Goal: Task Accomplishment & Management: Manage account settings

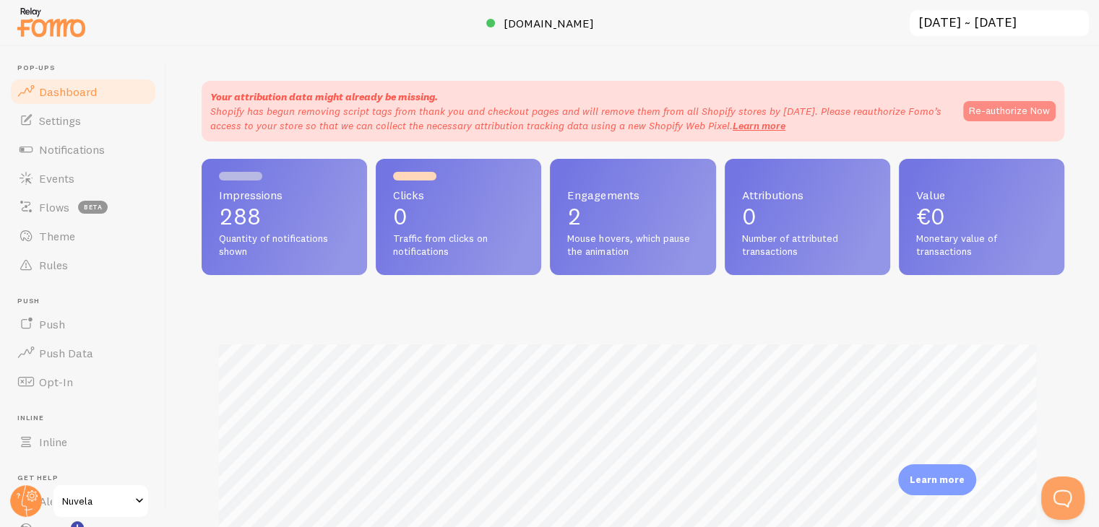
click at [967, 102] on button "Re-authorize Now" at bounding box center [1009, 111] width 92 height 20
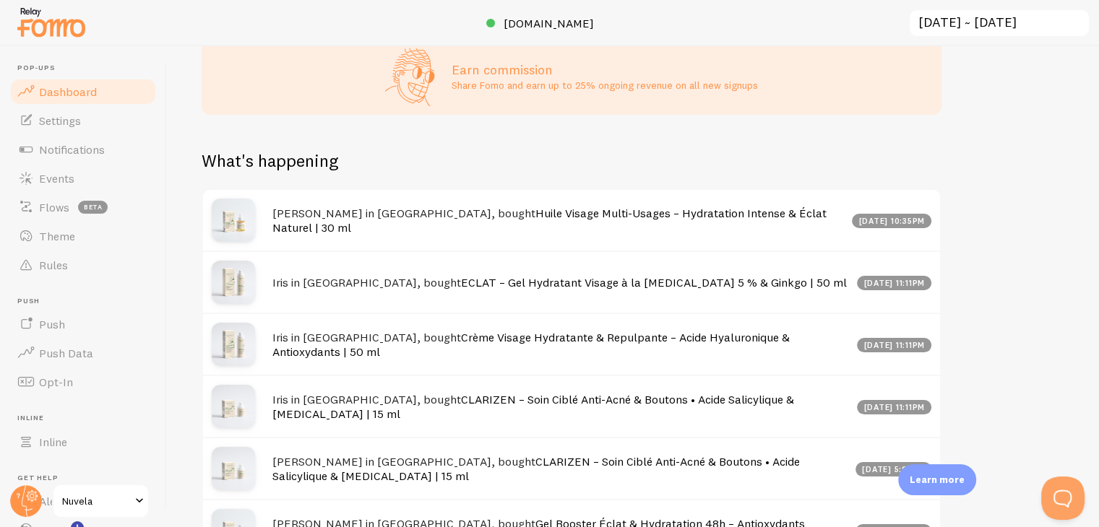
scroll to position [727, 0]
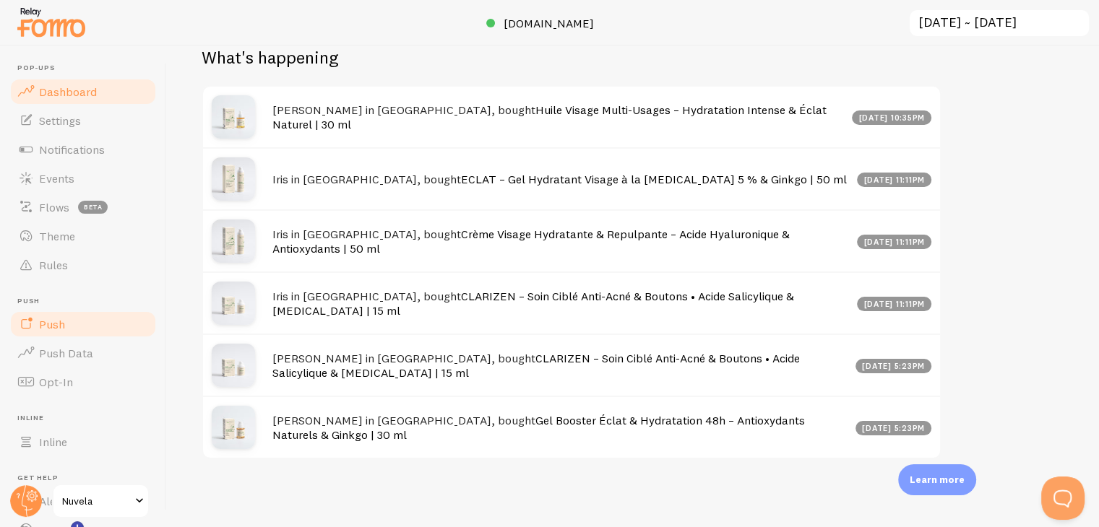
click at [79, 323] on link "Push" at bounding box center [83, 324] width 149 height 29
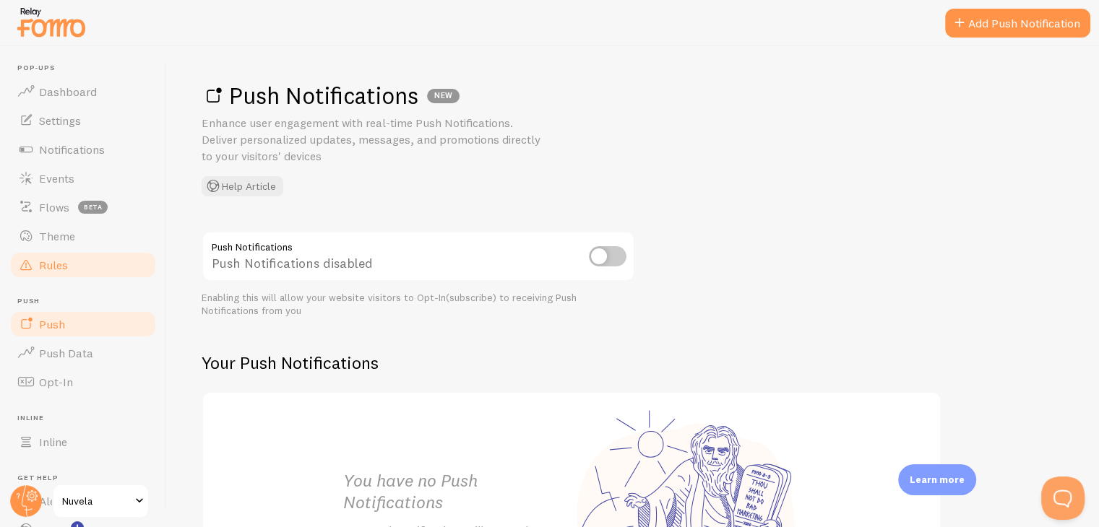
click at [95, 271] on link "Rules" at bounding box center [83, 265] width 149 height 29
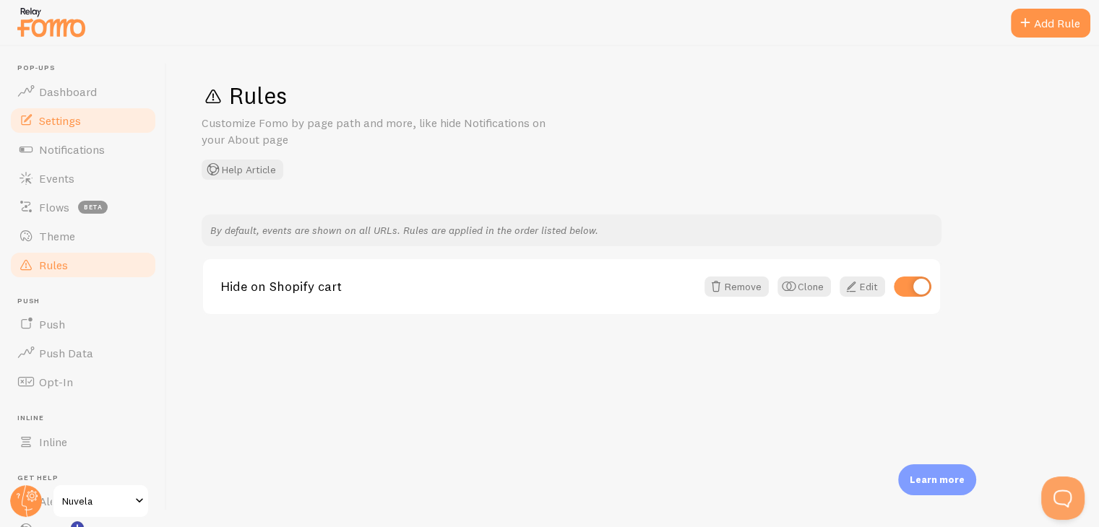
click at [97, 120] on link "Settings" at bounding box center [83, 120] width 149 height 29
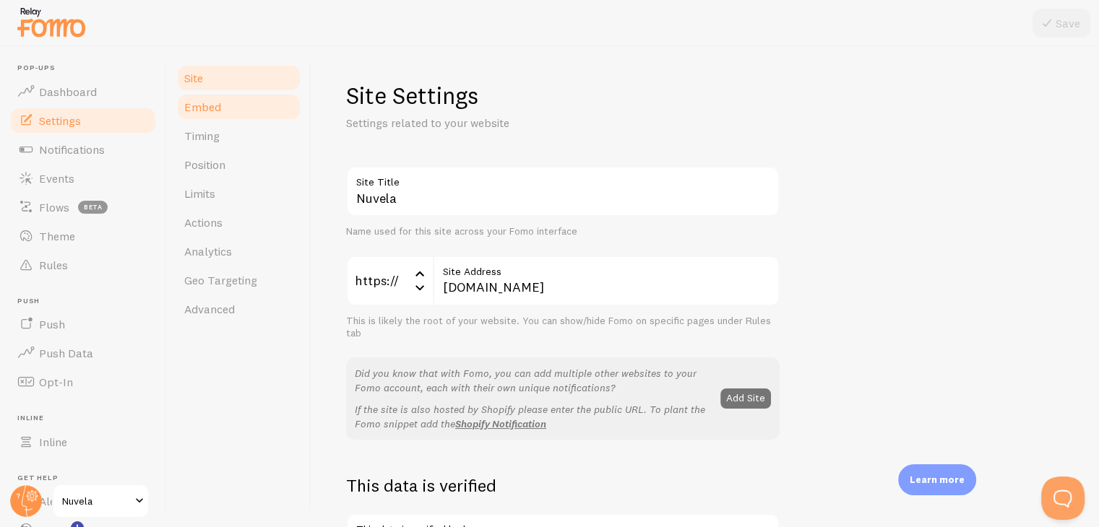
click at [205, 113] on span "Embed" at bounding box center [202, 107] width 37 height 14
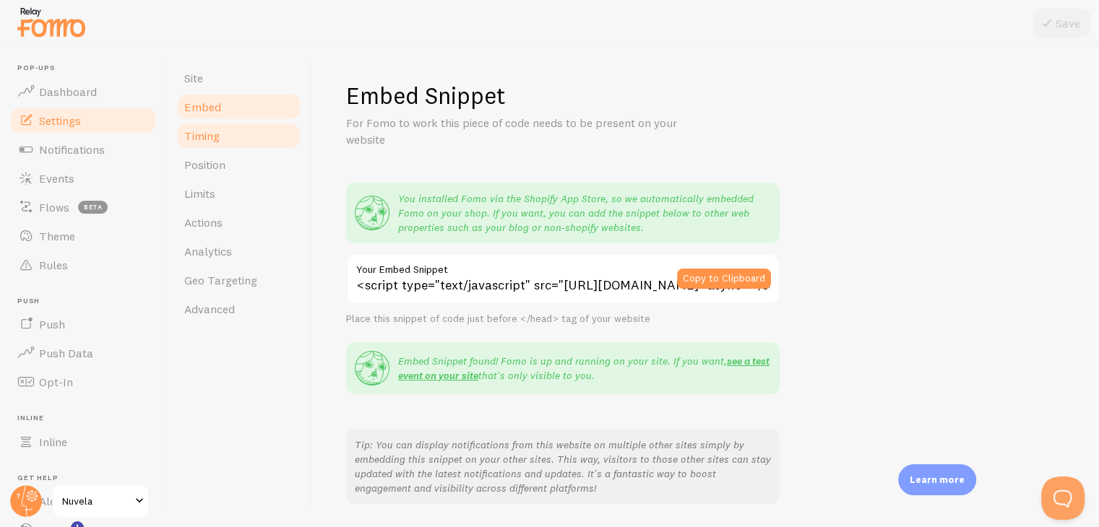
click at [212, 137] on span "Timing" at bounding box center [201, 136] width 35 height 14
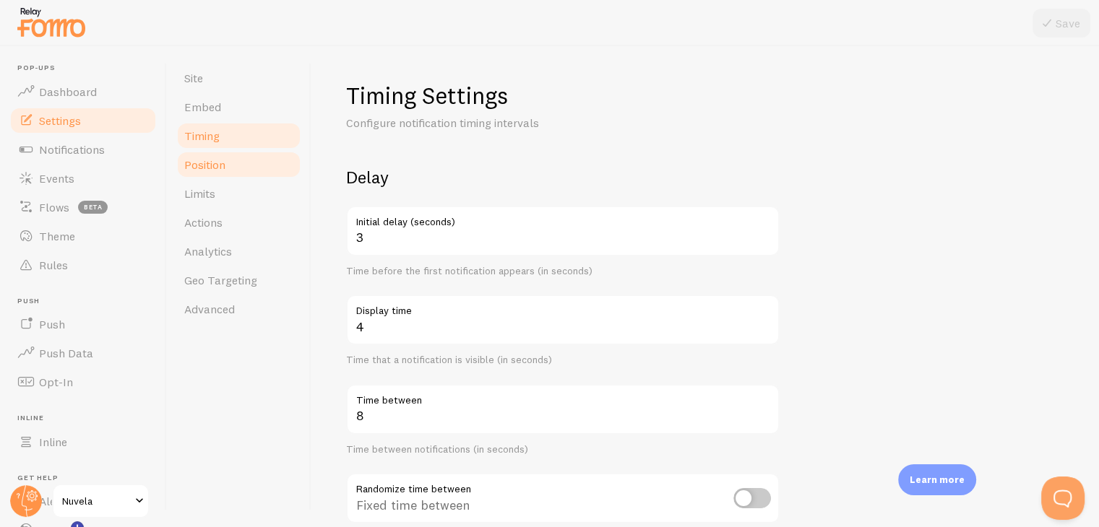
click at [214, 168] on span "Position" at bounding box center [204, 164] width 41 height 14
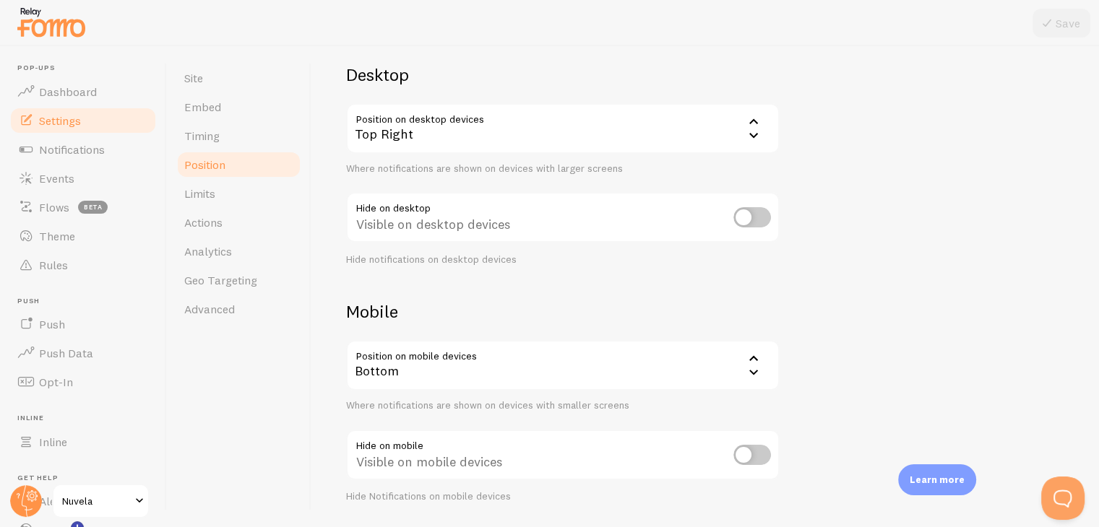
scroll to position [103, 0]
click at [69, 159] on link "Notifications" at bounding box center [83, 149] width 149 height 29
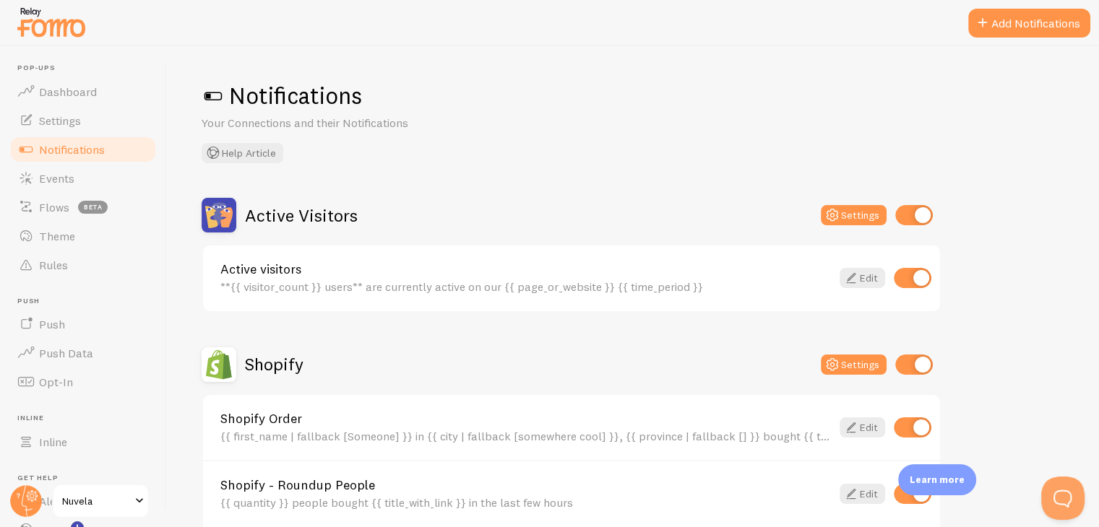
click at [291, 220] on h2 "Active Visitors" at bounding box center [301, 215] width 113 height 22
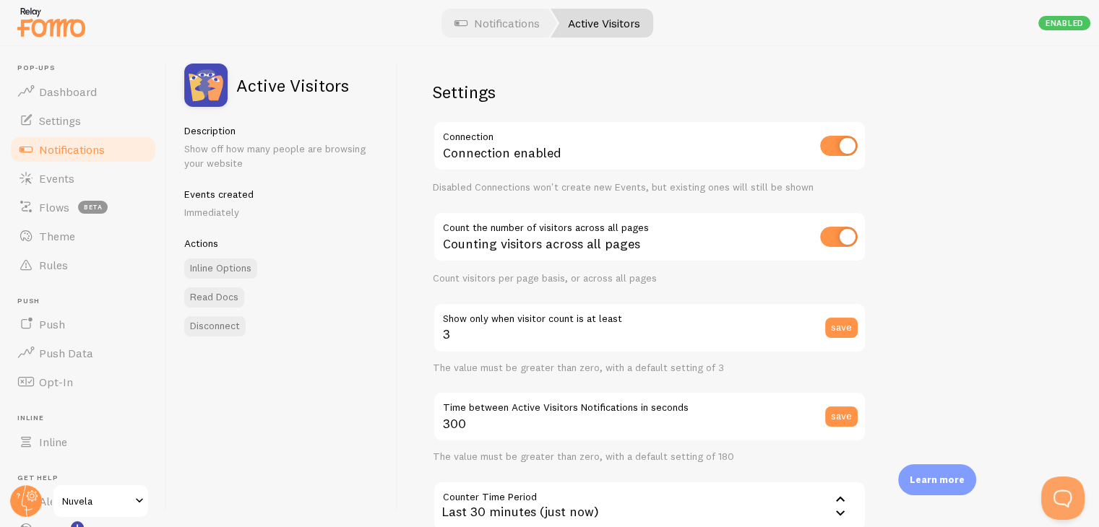
click at [831, 152] on input "checkbox" at bounding box center [839, 146] width 38 height 20
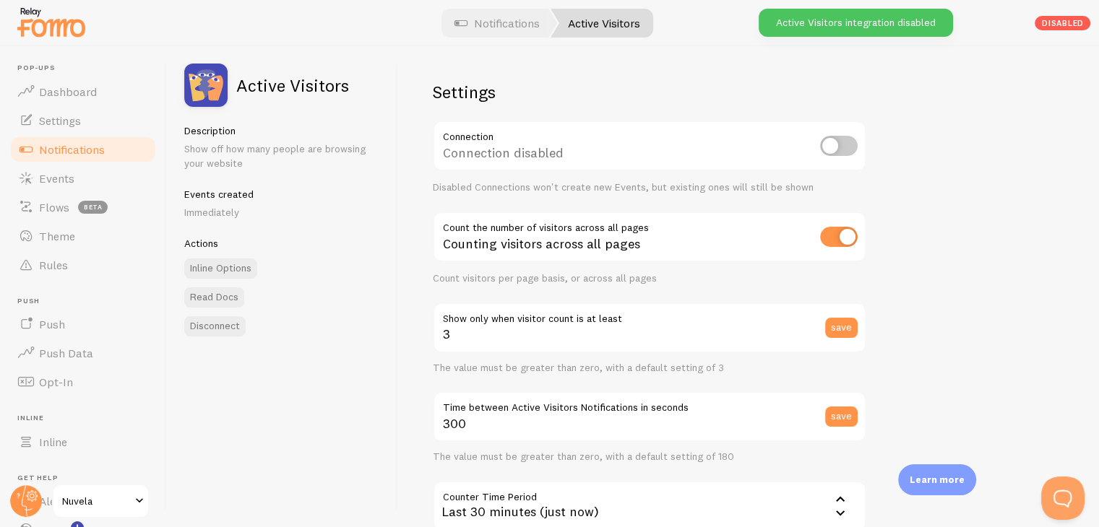
click at [831, 152] on input "checkbox" at bounding box center [839, 146] width 38 height 20
checkbox input "true"
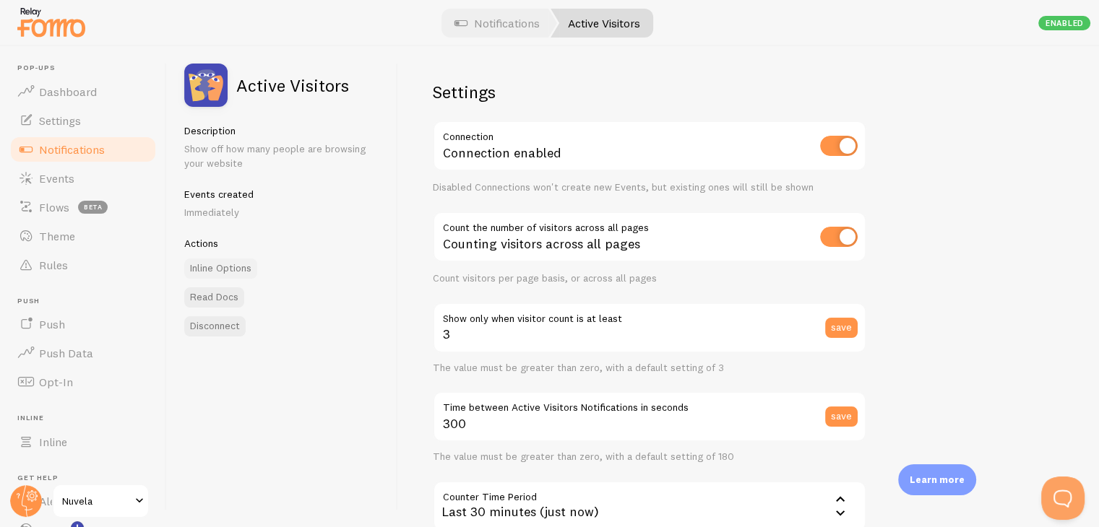
click at [228, 274] on link "Inline Options" at bounding box center [220, 269] width 73 height 20
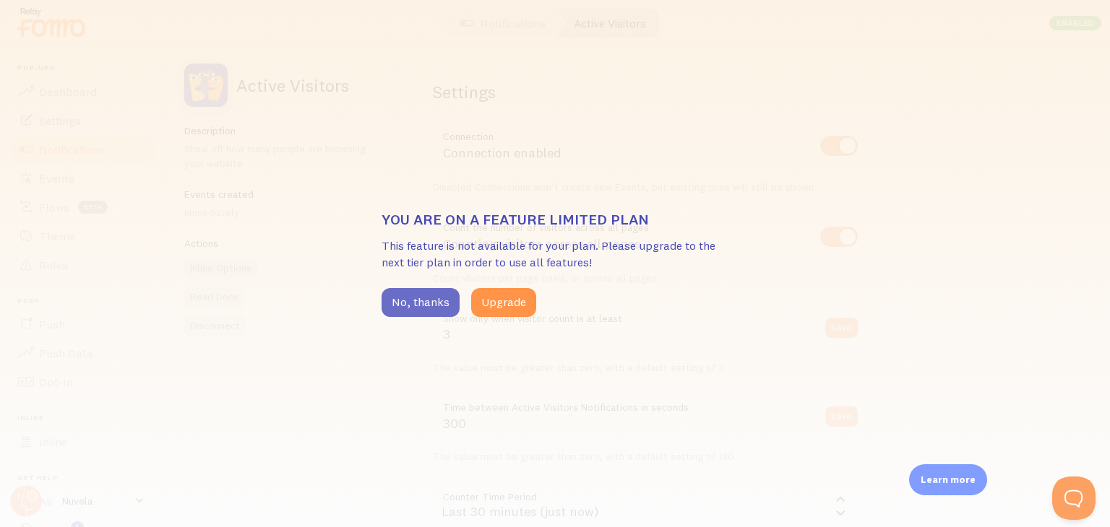
click at [402, 298] on button "No, thanks" at bounding box center [420, 302] width 78 height 29
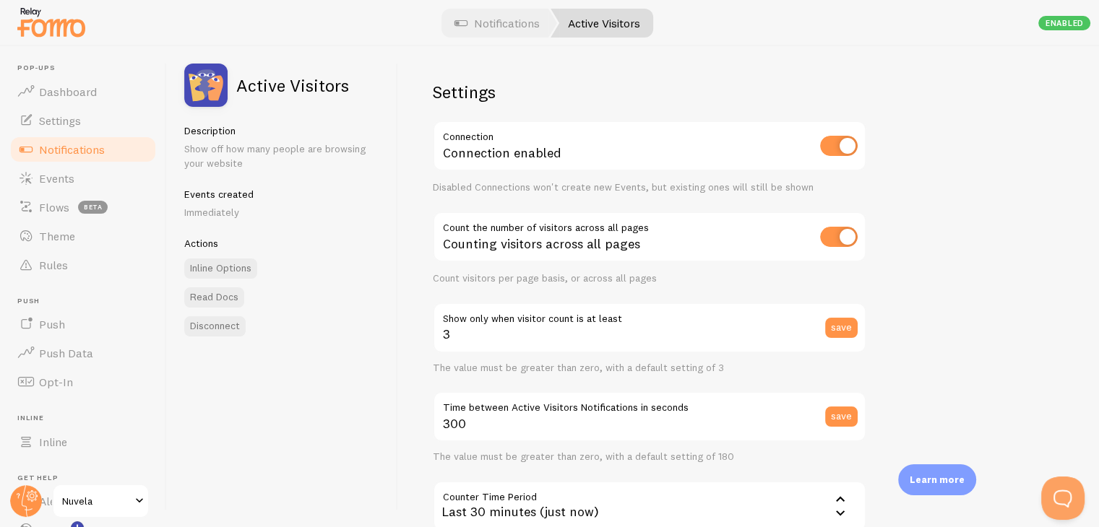
click at [219, 69] on img at bounding box center [205, 85] width 43 height 43
click at [215, 295] on link "Read Docs" at bounding box center [214, 298] width 60 height 20
click at [64, 121] on span "Settings" at bounding box center [60, 120] width 42 height 14
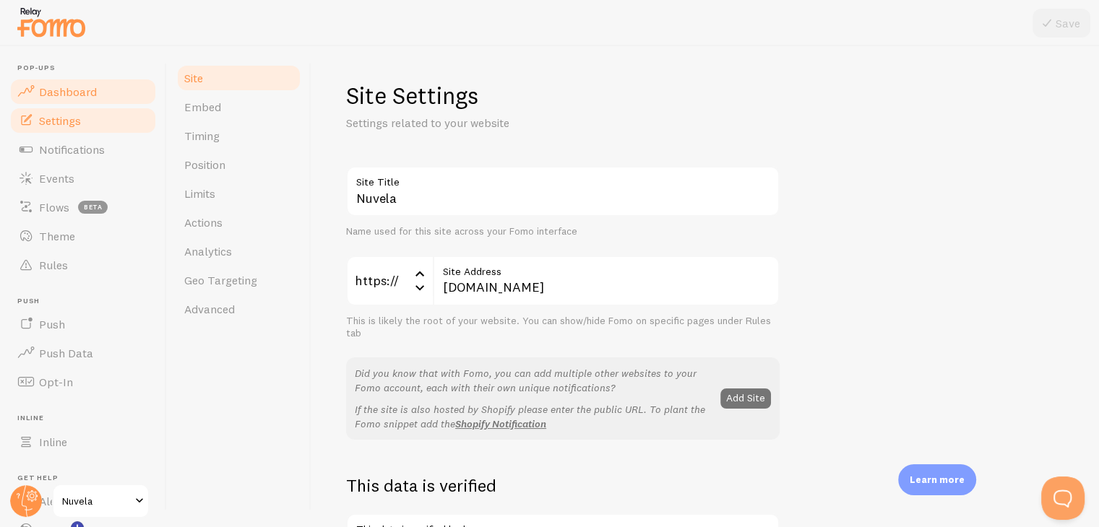
click at [85, 90] on span "Dashboard" at bounding box center [68, 92] width 58 height 14
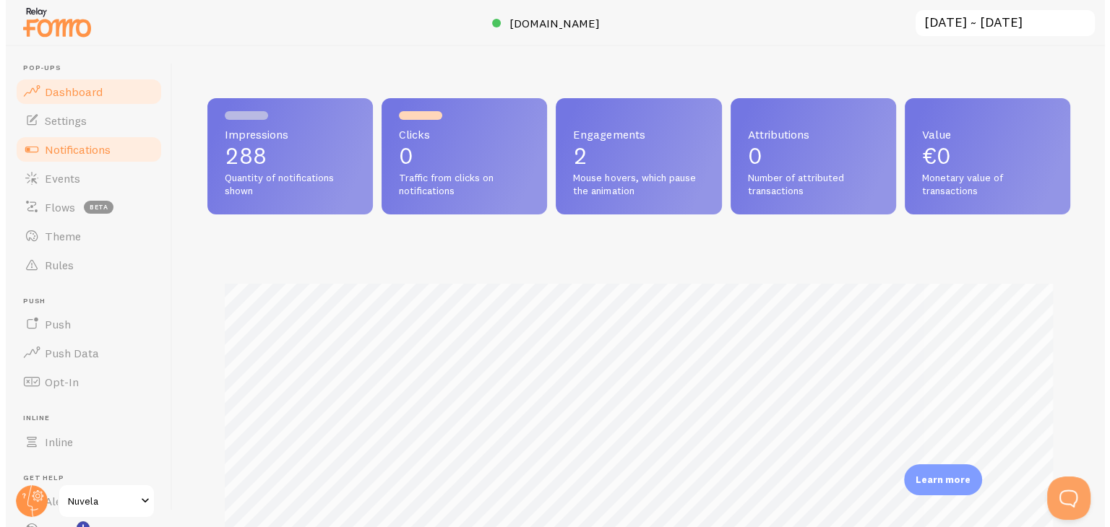
scroll to position [379, 851]
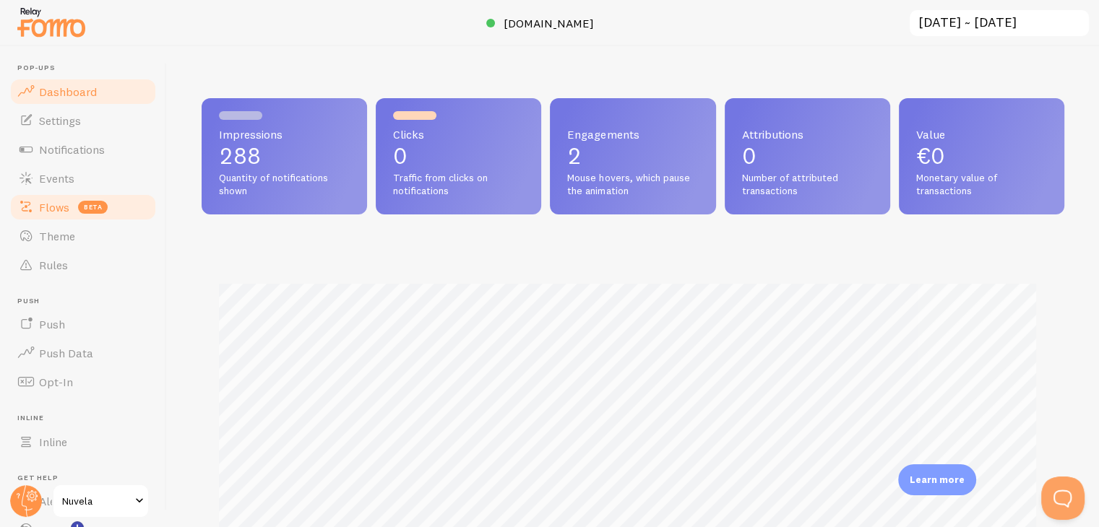
click at [58, 209] on span "Flows" at bounding box center [54, 207] width 30 height 14
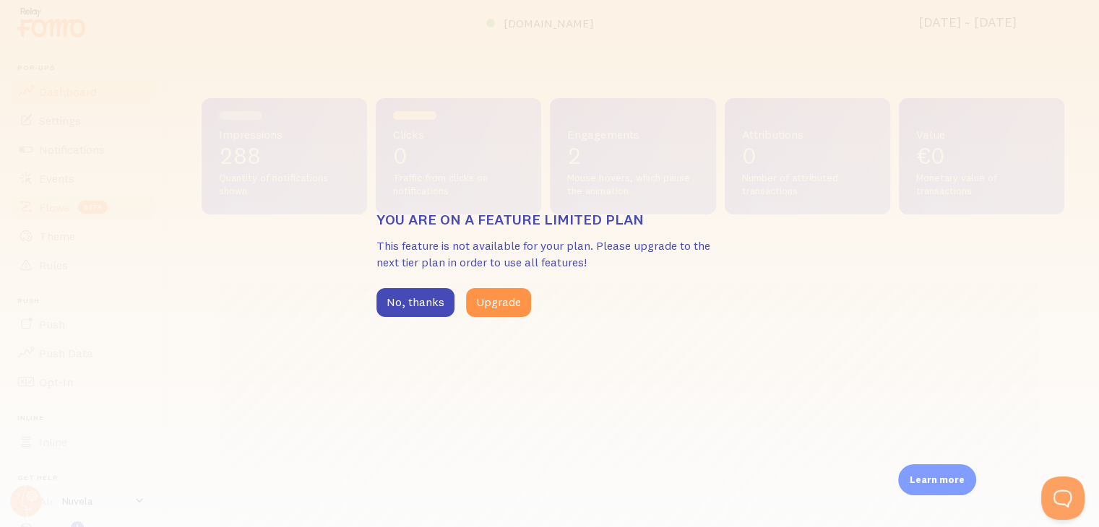
scroll to position [379, 862]
click at [393, 313] on button "No, thanks" at bounding box center [420, 302] width 78 height 29
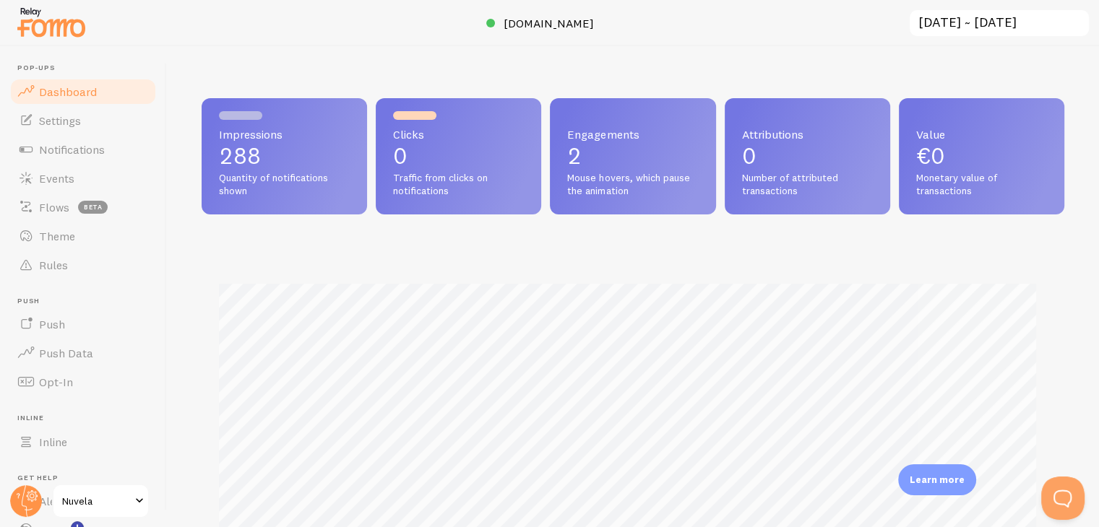
scroll to position [722017, 721544]
click at [81, 243] on link "Theme" at bounding box center [83, 236] width 149 height 29
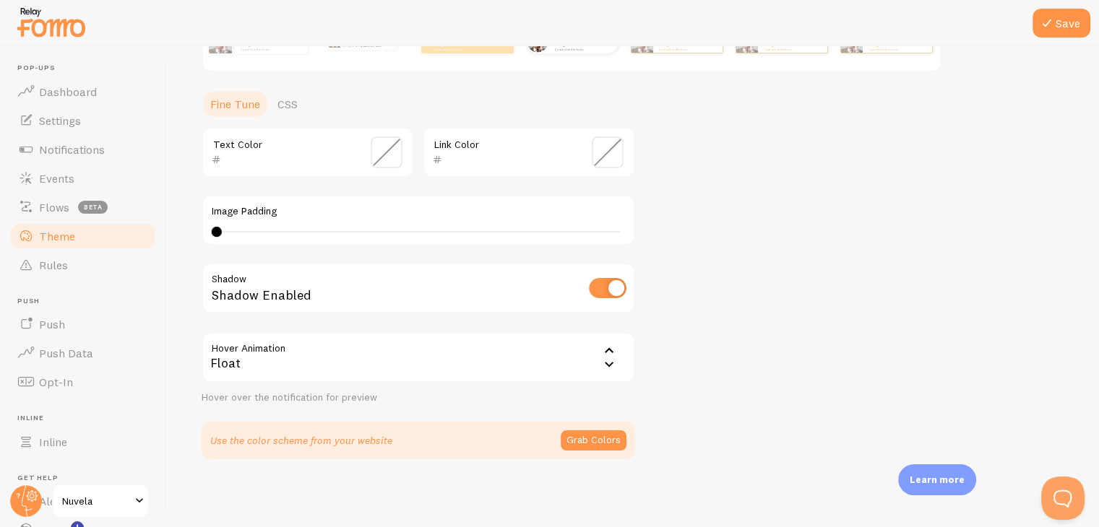
scroll to position [306, 0]
click at [277, 98] on link "CSS" at bounding box center [288, 104] width 38 height 29
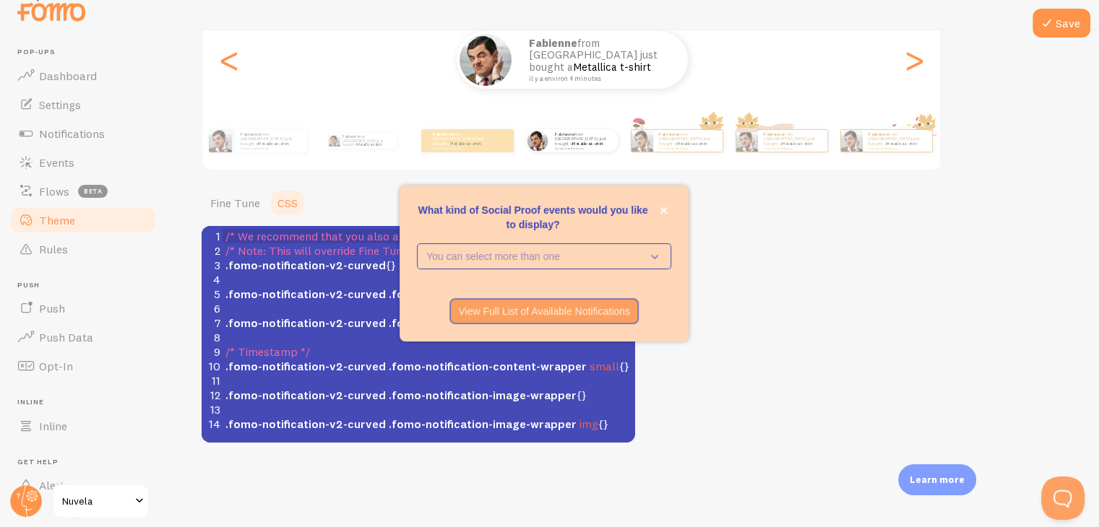
scroll to position [14, 0]
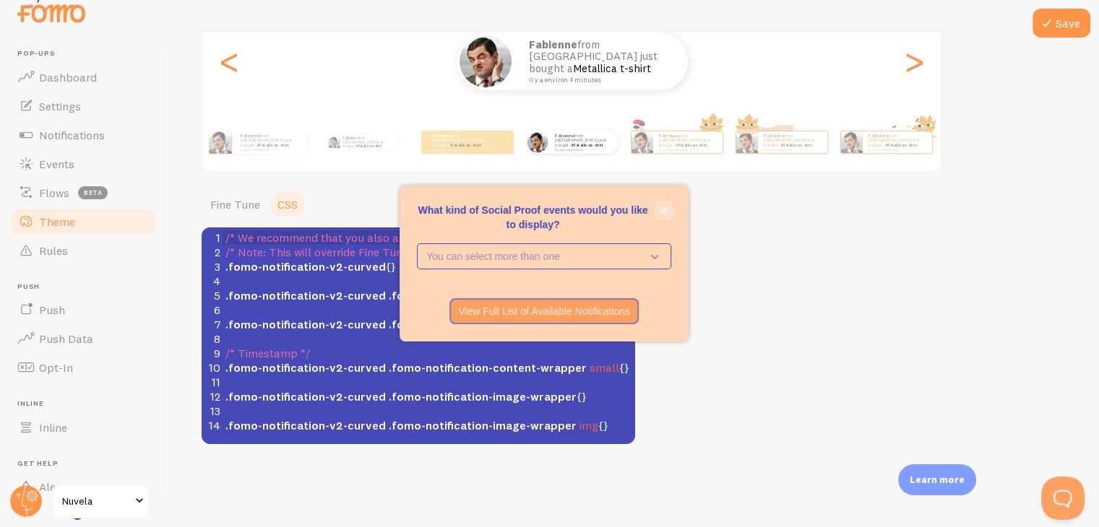
click at [667, 212] on button "close," at bounding box center [663, 210] width 15 height 15
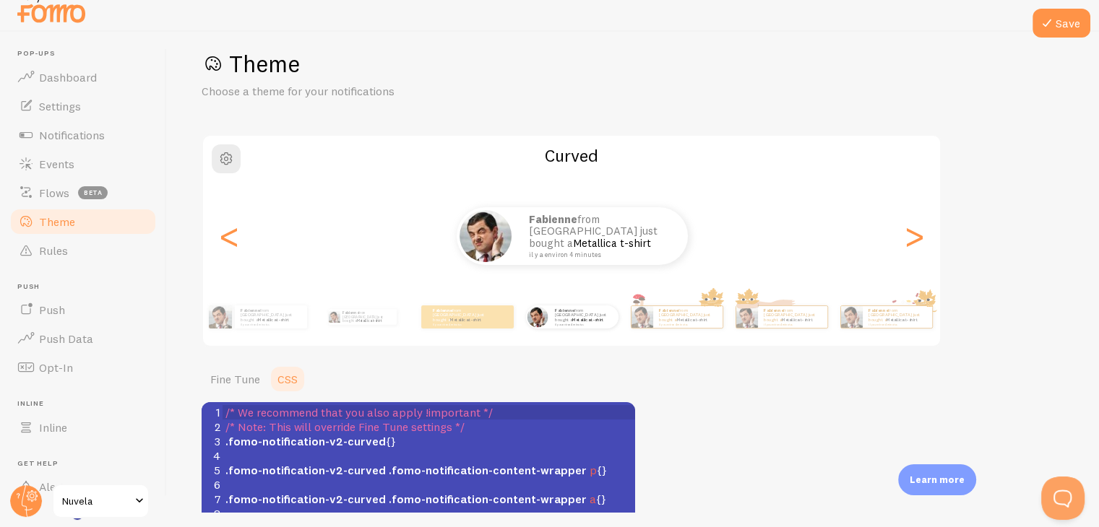
scroll to position [4, 0]
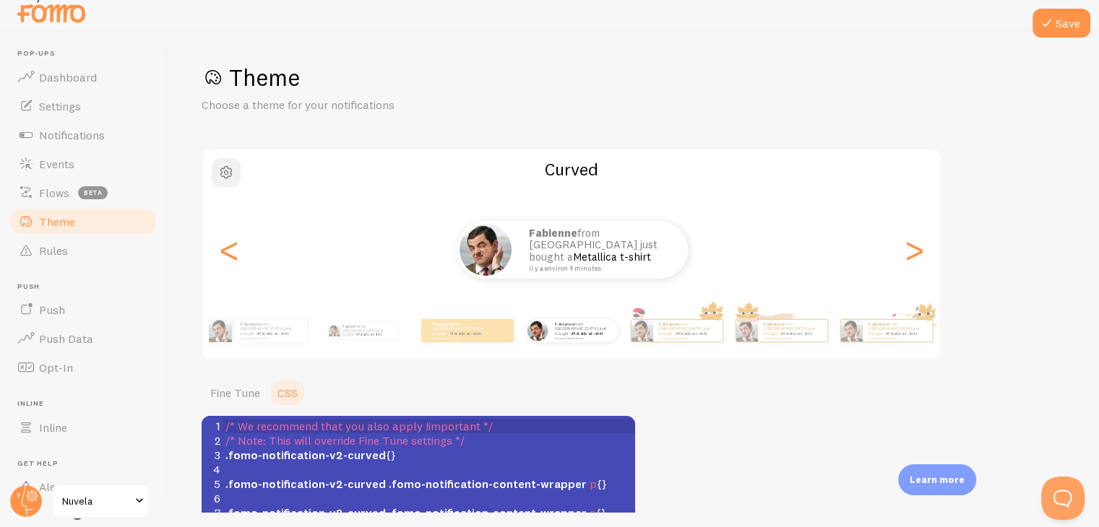
click at [214, 173] on button "button" at bounding box center [226, 172] width 29 height 29
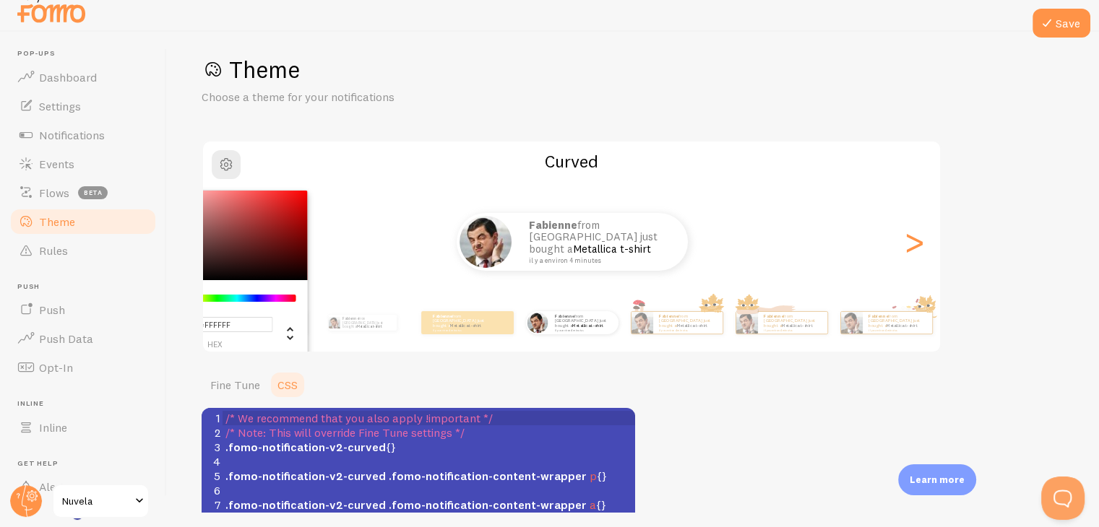
scroll to position [12, 0]
click at [438, 272] on div "Fabienne from France just bought a Metallica t-shirt il y a environ 4 minutes F…" at bounding box center [571, 241] width 737 height 104
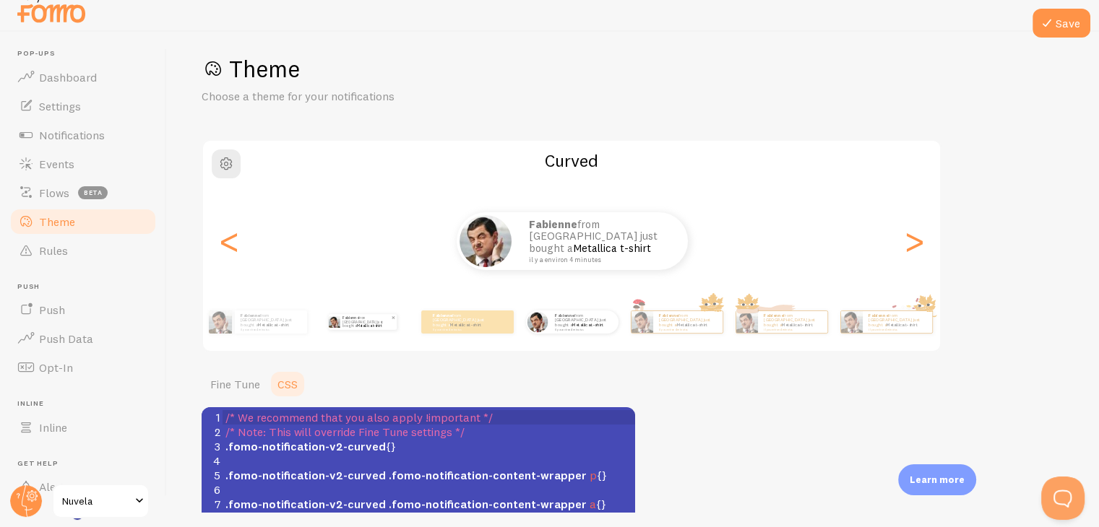
click at [368, 324] on link "Metallica t-shirt" at bounding box center [369, 326] width 25 height 4
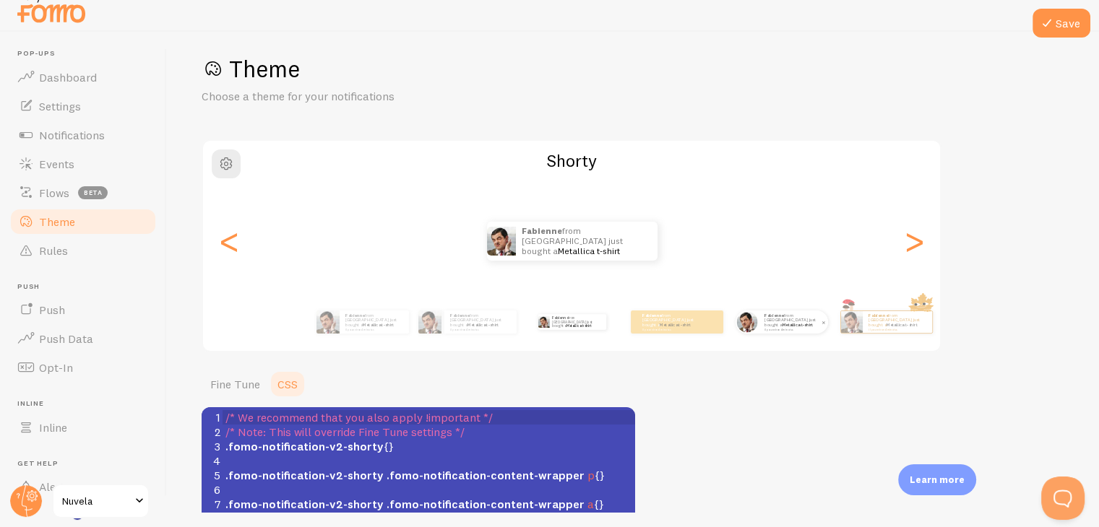
click at [770, 317] on strong "Fabienne" at bounding box center [774, 316] width 20 height 6
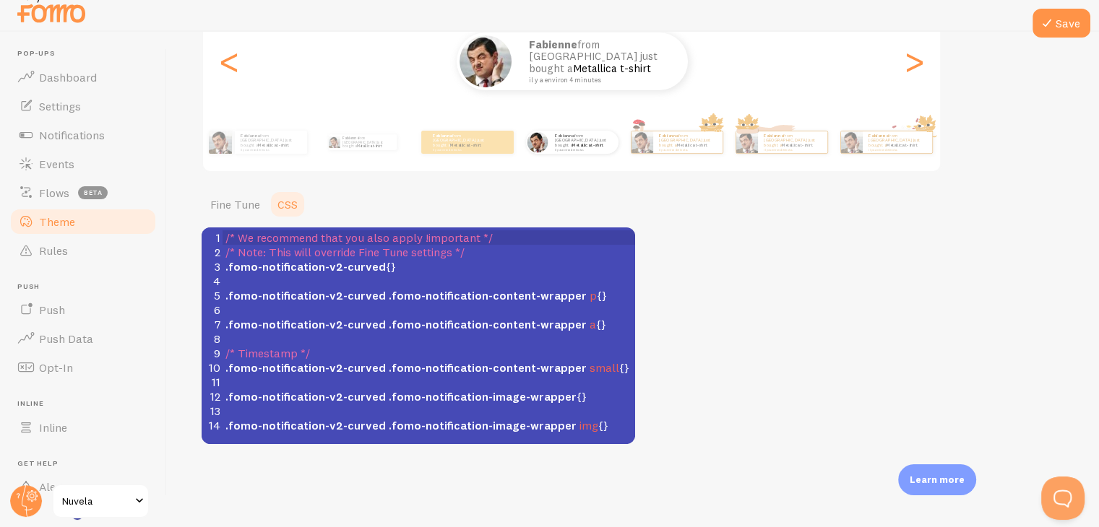
scroll to position [6, 0]
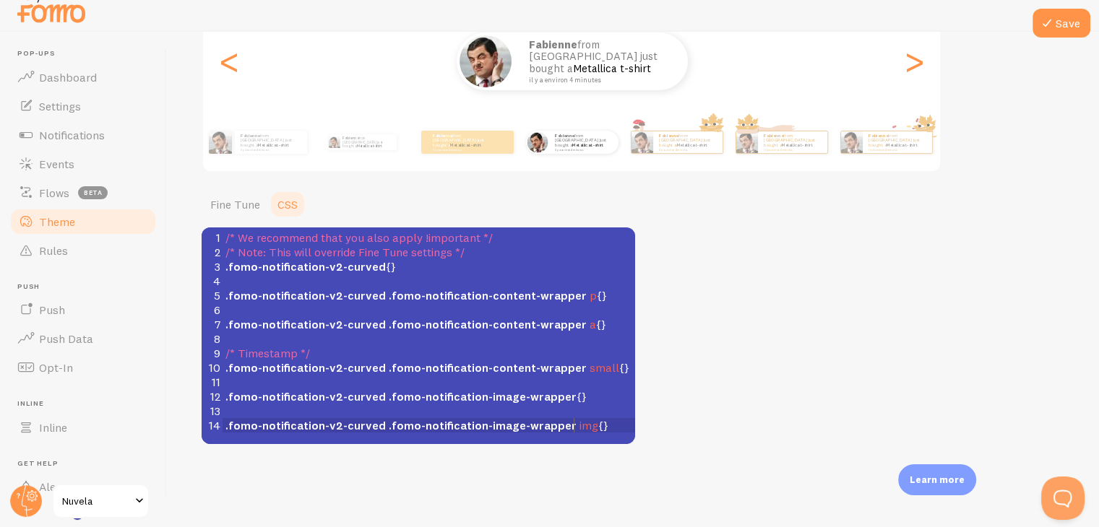
click at [579, 427] on span "img" at bounding box center [588, 425] width 19 height 14
type textarea "img"
click at [579, 427] on span "img" at bounding box center [588, 425] width 19 height 14
click at [613, 424] on pre ".fomo-notification-v2-curved .fomo-notification-image-wrapper img {}" at bounding box center [433, 425] width 423 height 14
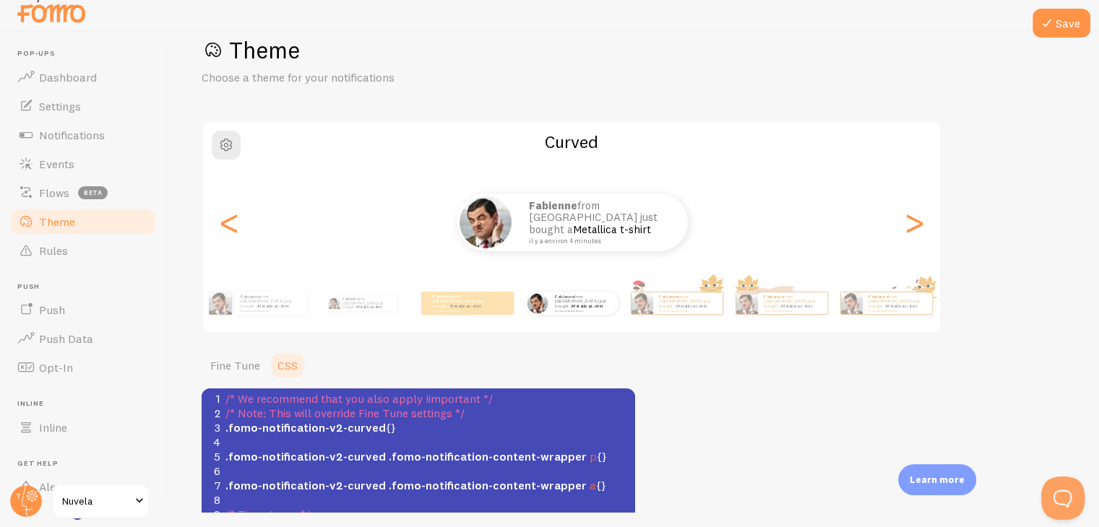
scroll to position [0, 0]
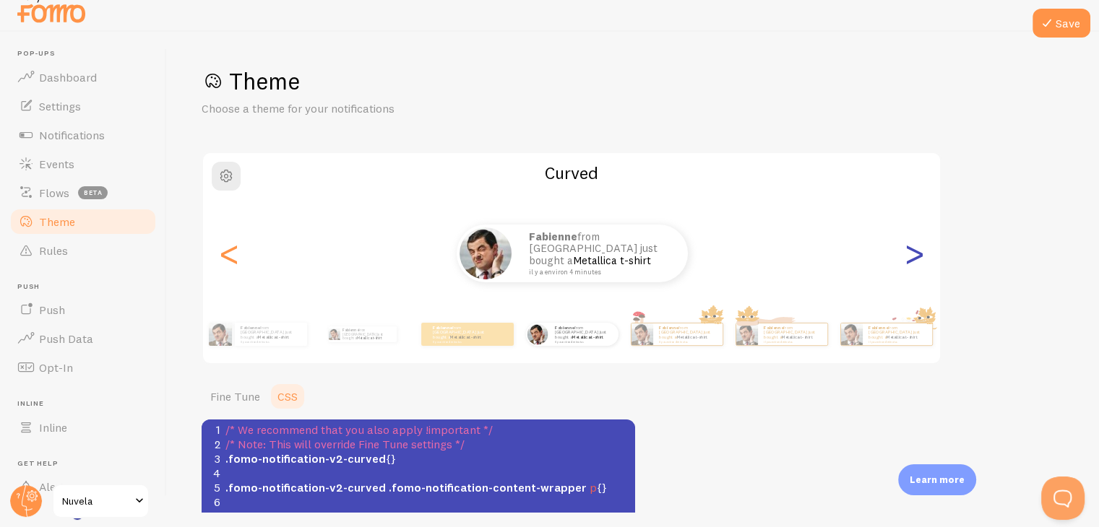
click at [907, 259] on div ">" at bounding box center [913, 254] width 17 height 104
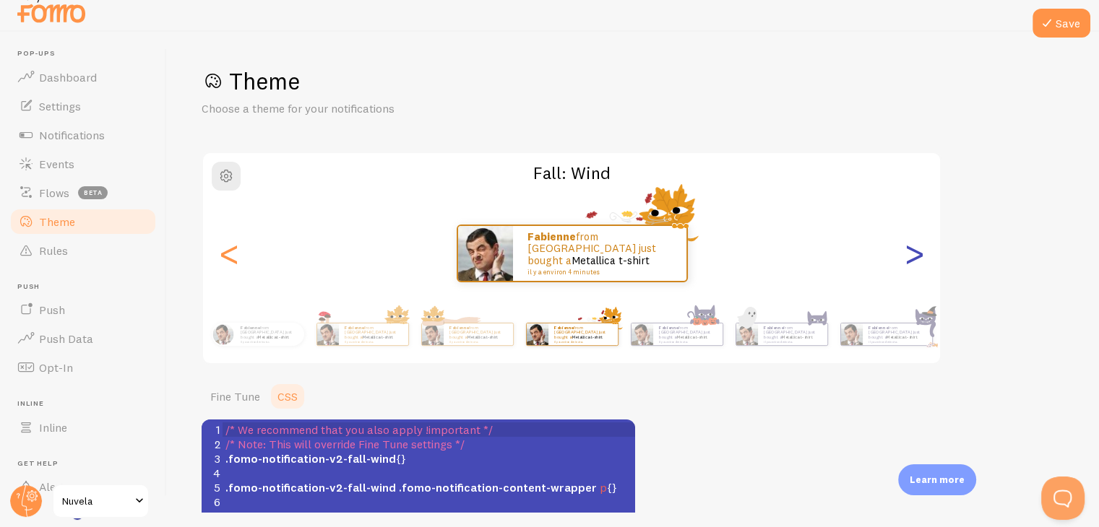
click at [907, 259] on div ">" at bounding box center [913, 254] width 17 height 104
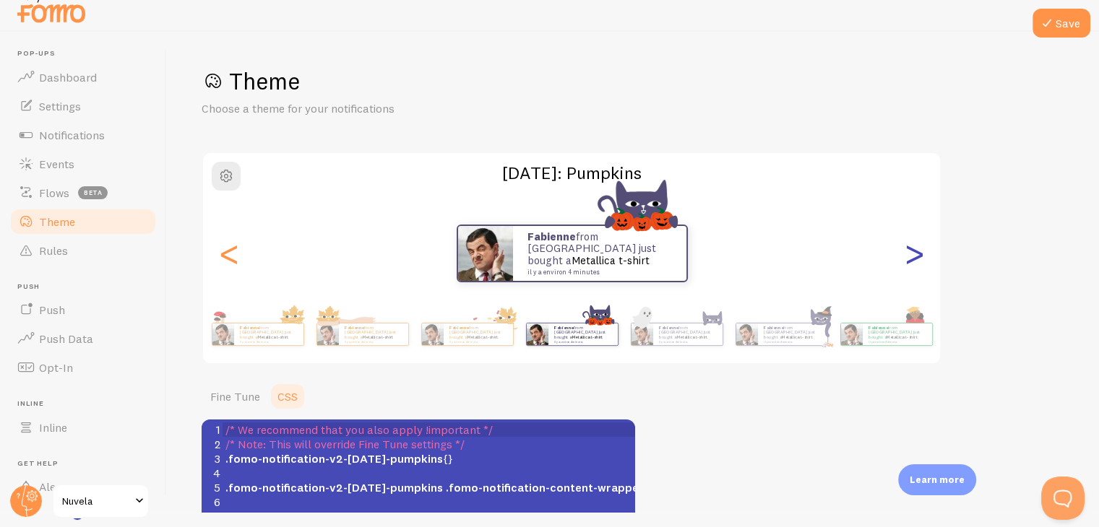
click at [907, 259] on div ">" at bounding box center [913, 254] width 17 height 104
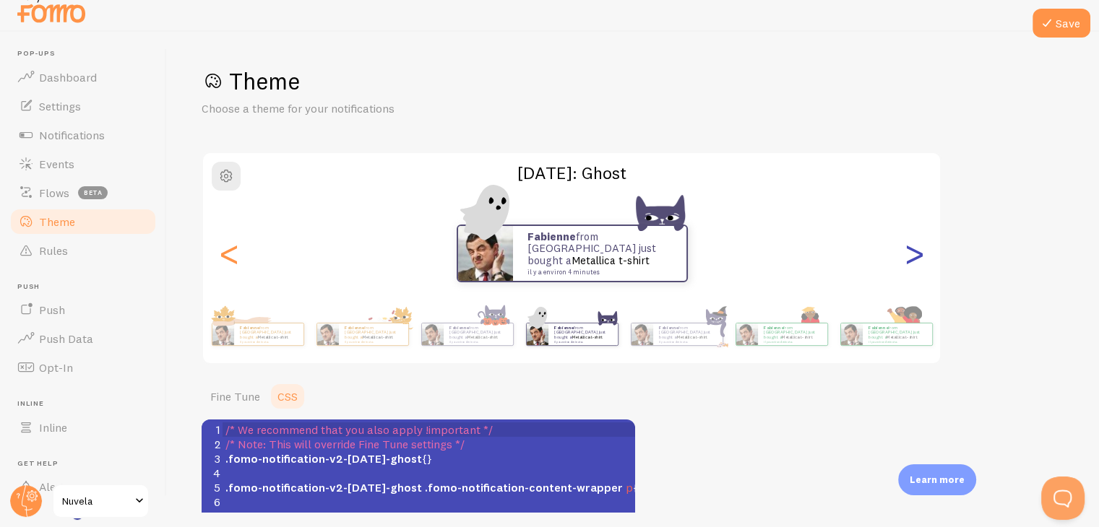
click at [907, 259] on div ">" at bounding box center [913, 254] width 17 height 104
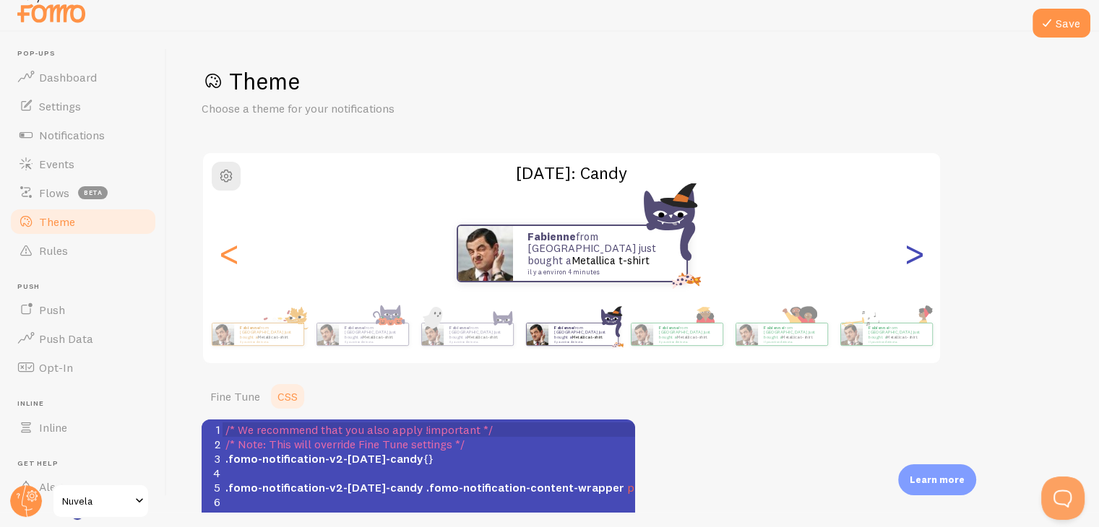
click at [907, 259] on div ">" at bounding box center [913, 254] width 17 height 104
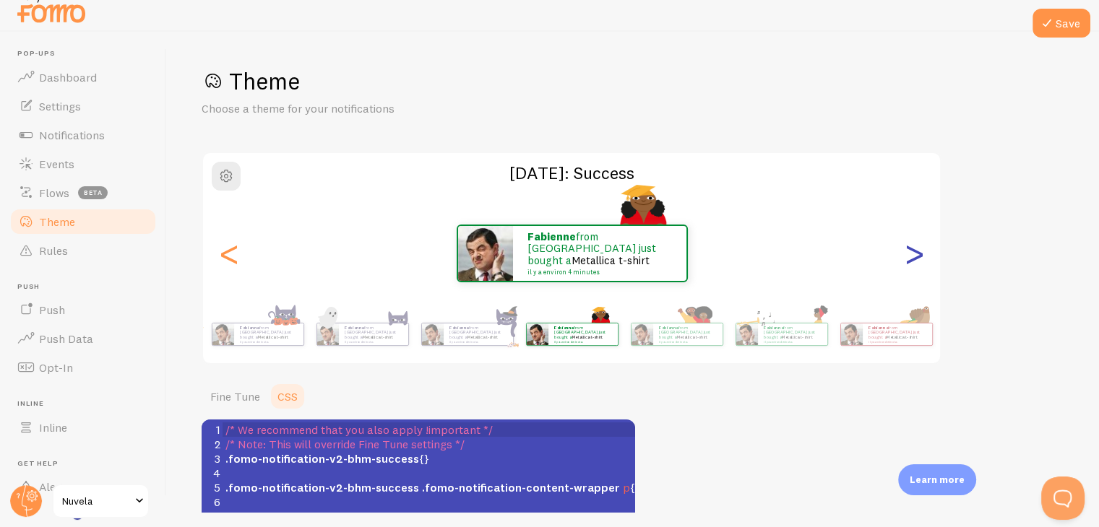
click at [907, 259] on div ">" at bounding box center [913, 254] width 17 height 104
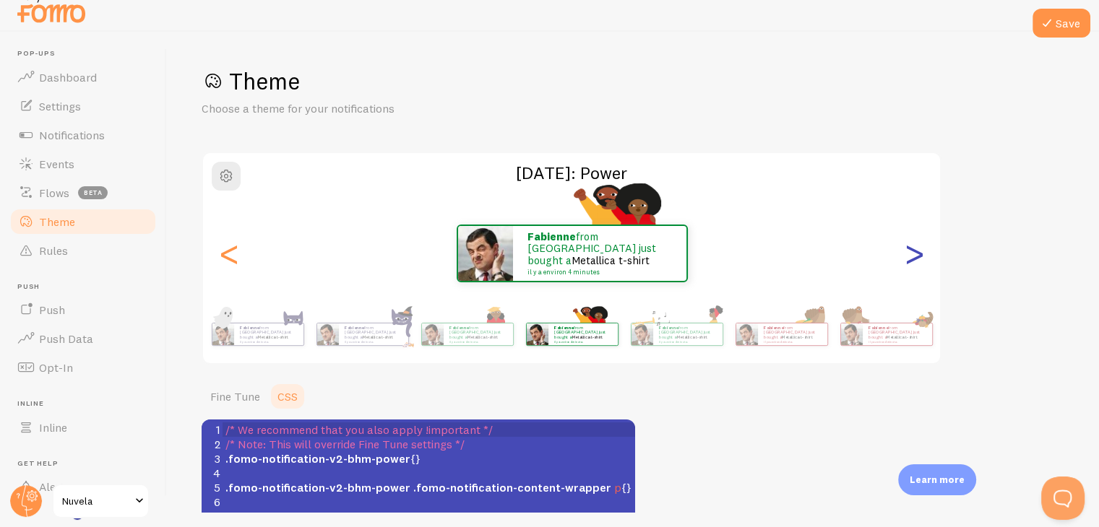
click at [907, 259] on div ">" at bounding box center [913, 254] width 17 height 104
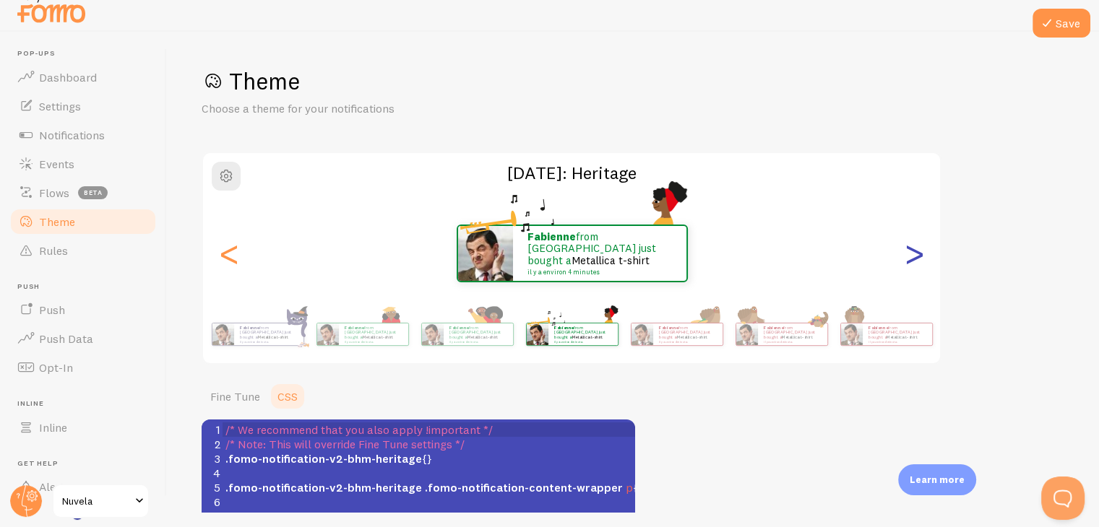
click at [907, 259] on div ">" at bounding box center [913, 254] width 17 height 104
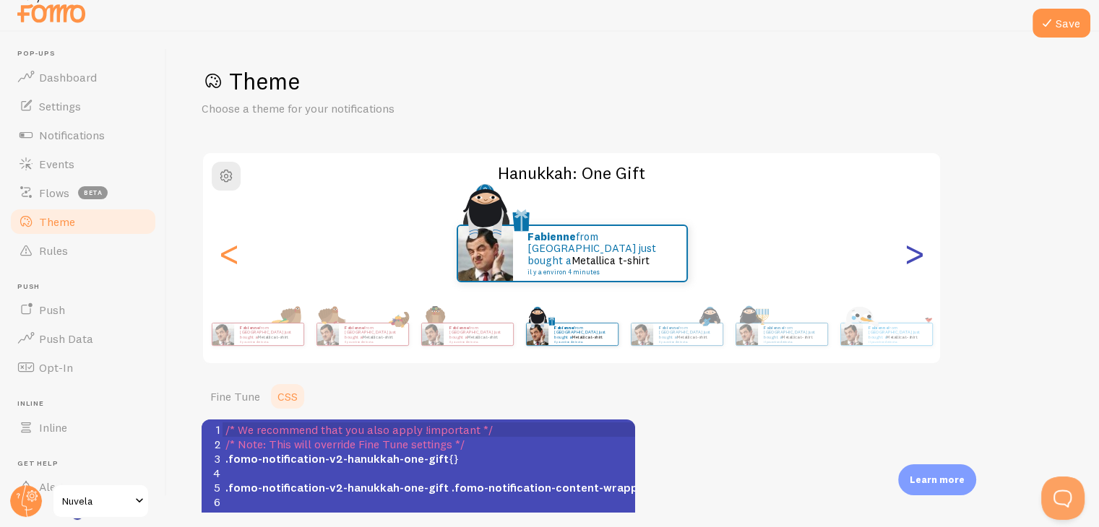
click at [907, 259] on div ">" at bounding box center [913, 254] width 17 height 104
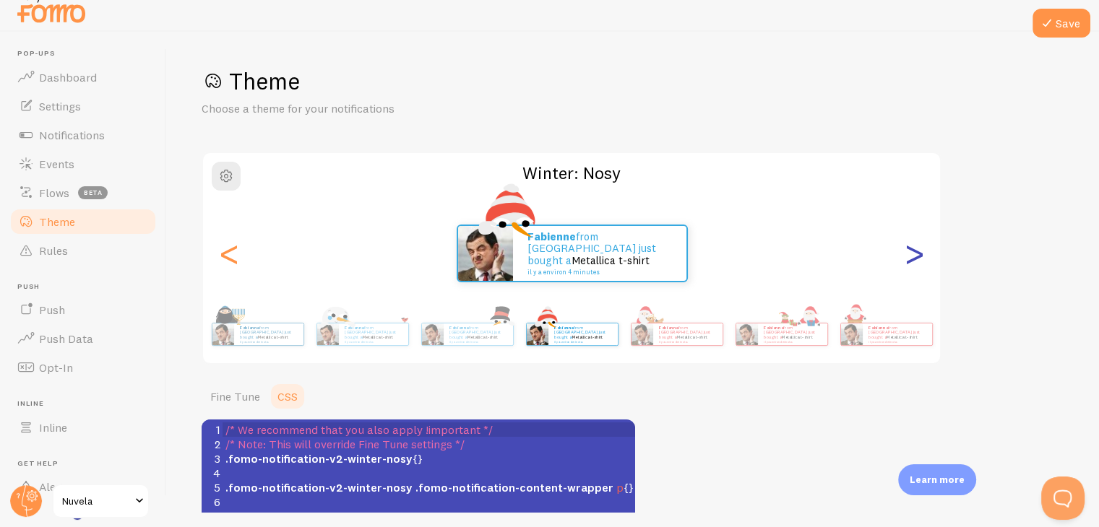
click at [907, 259] on div ">" at bounding box center [913, 254] width 17 height 104
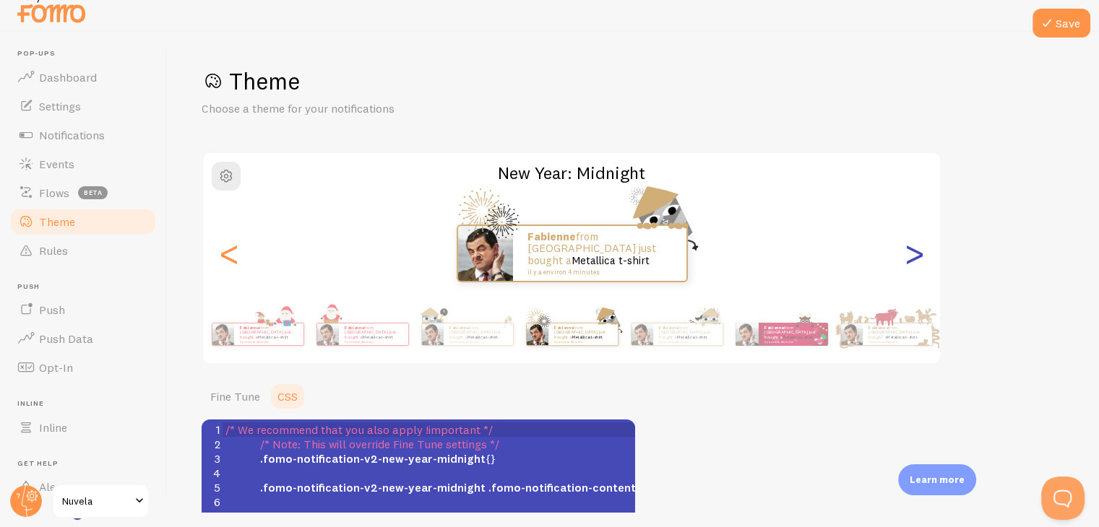
click at [907, 259] on div ">" at bounding box center [913, 254] width 17 height 104
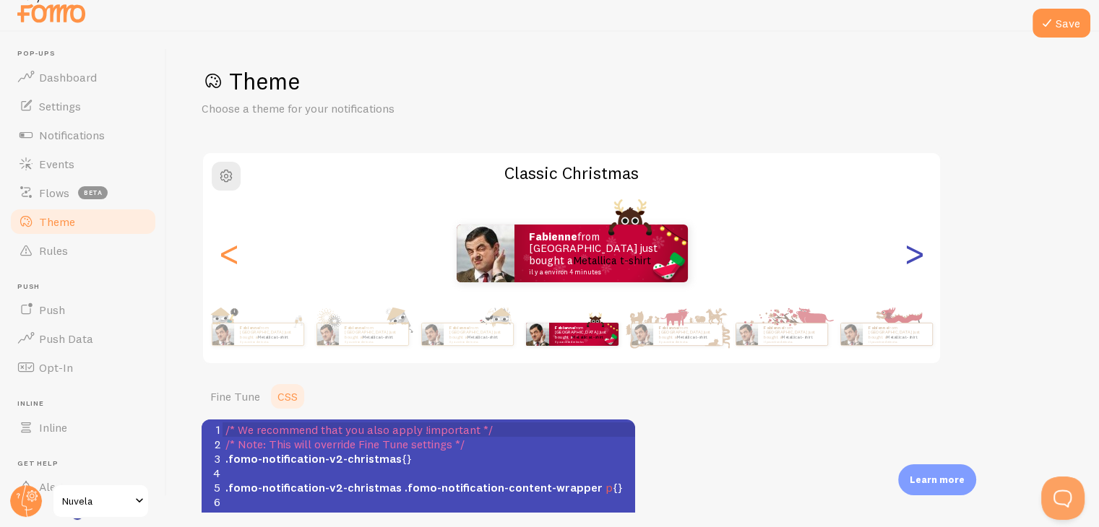
click at [907, 259] on div ">" at bounding box center [913, 254] width 17 height 104
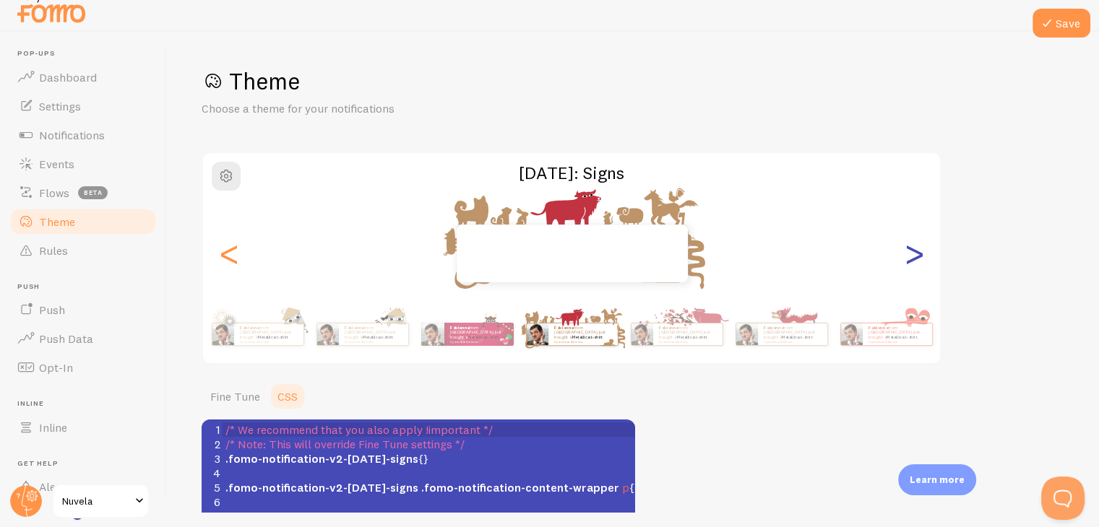
click at [907, 259] on div ">" at bounding box center [913, 254] width 17 height 104
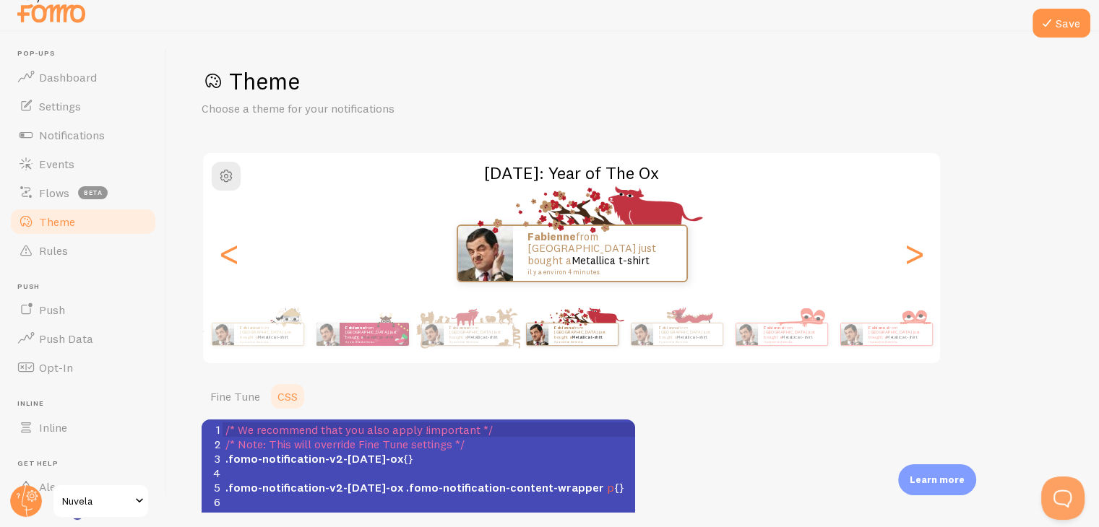
click at [928, 259] on div "Fabienne from France just bought a Metallica t-shirt il y a environ 4 minutes" at bounding box center [572, 254] width 738 height 58
click at [919, 256] on div ">" at bounding box center [913, 254] width 17 height 104
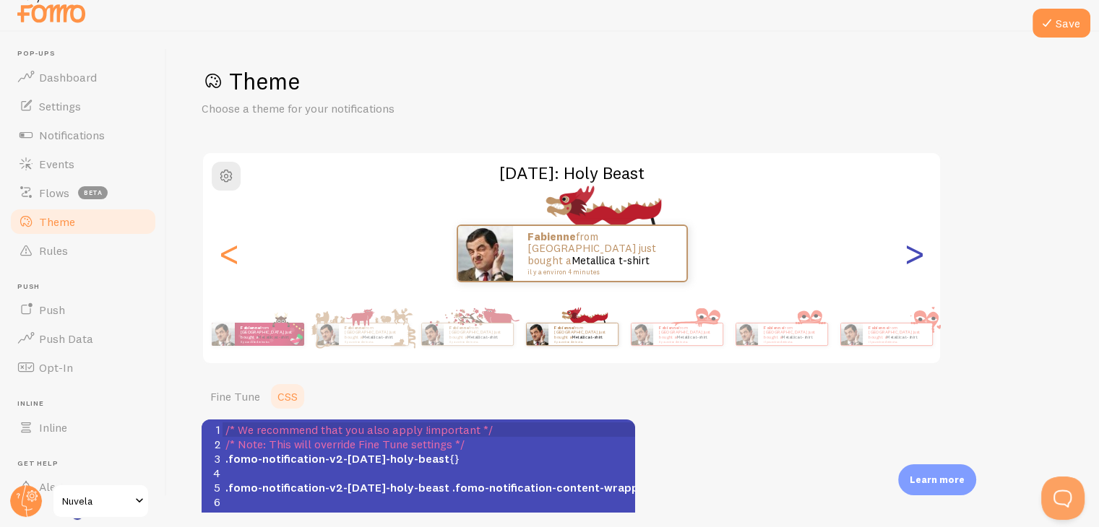
click at [919, 256] on div ">" at bounding box center [913, 254] width 17 height 104
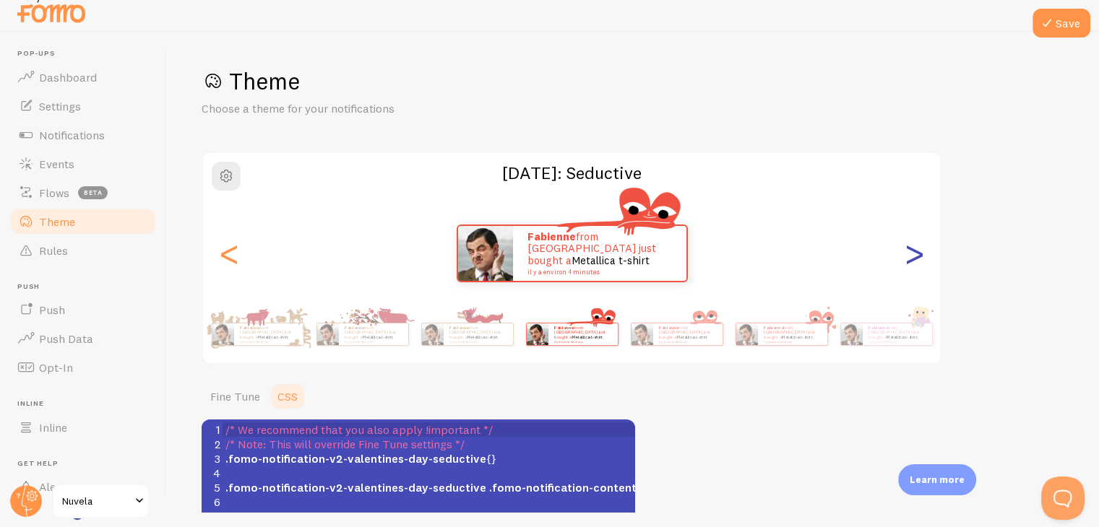
click at [919, 256] on div ">" at bounding box center [913, 254] width 17 height 104
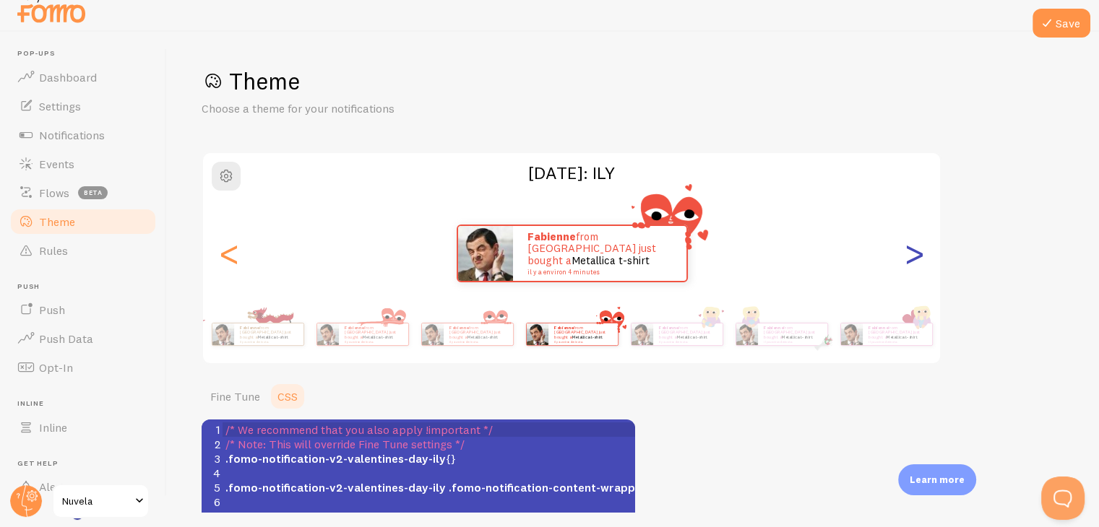
click at [919, 256] on div ">" at bounding box center [913, 254] width 17 height 104
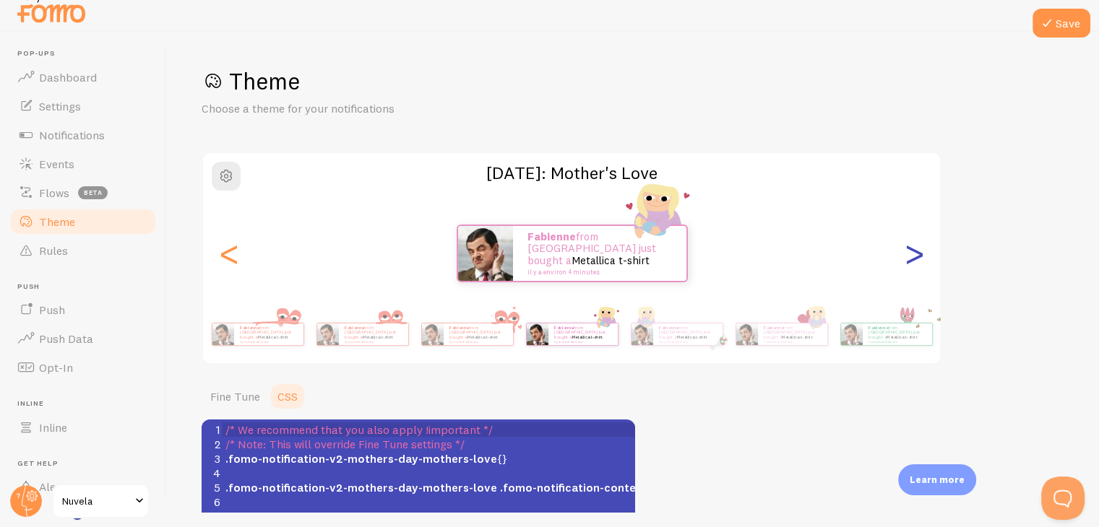
click at [919, 256] on div ">" at bounding box center [913, 254] width 17 height 104
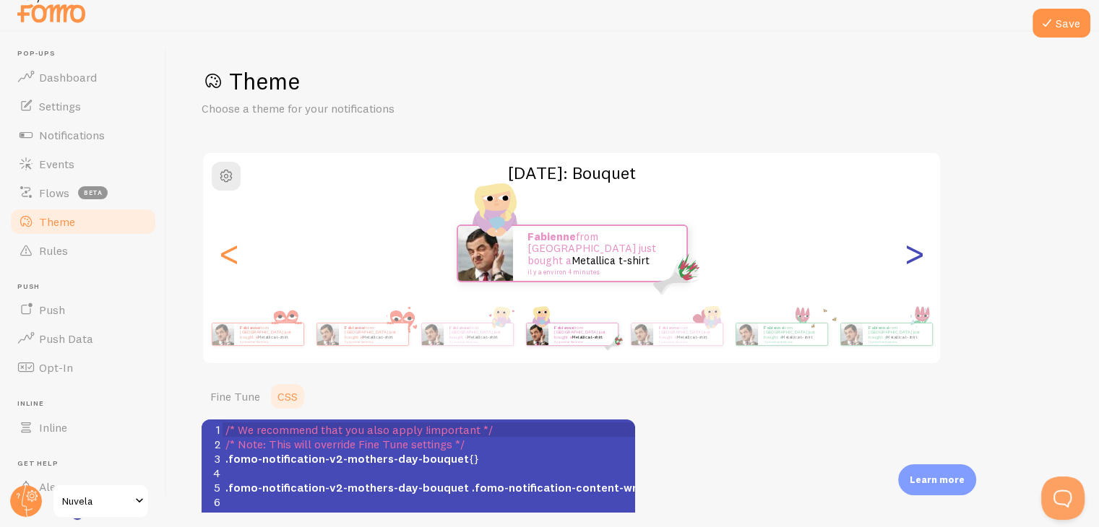
click at [919, 256] on div ">" at bounding box center [913, 254] width 17 height 104
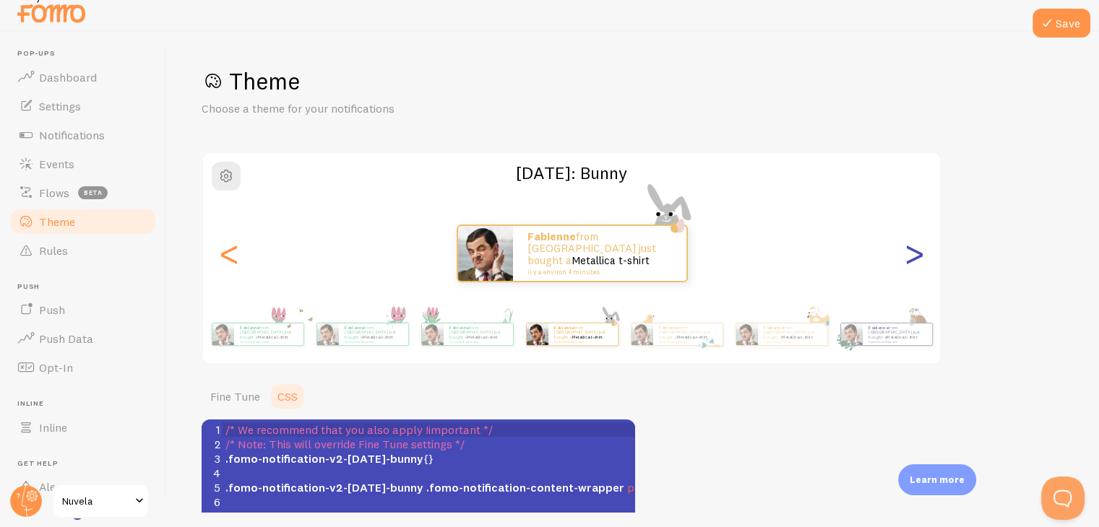
click at [919, 256] on div ">" at bounding box center [913, 254] width 17 height 104
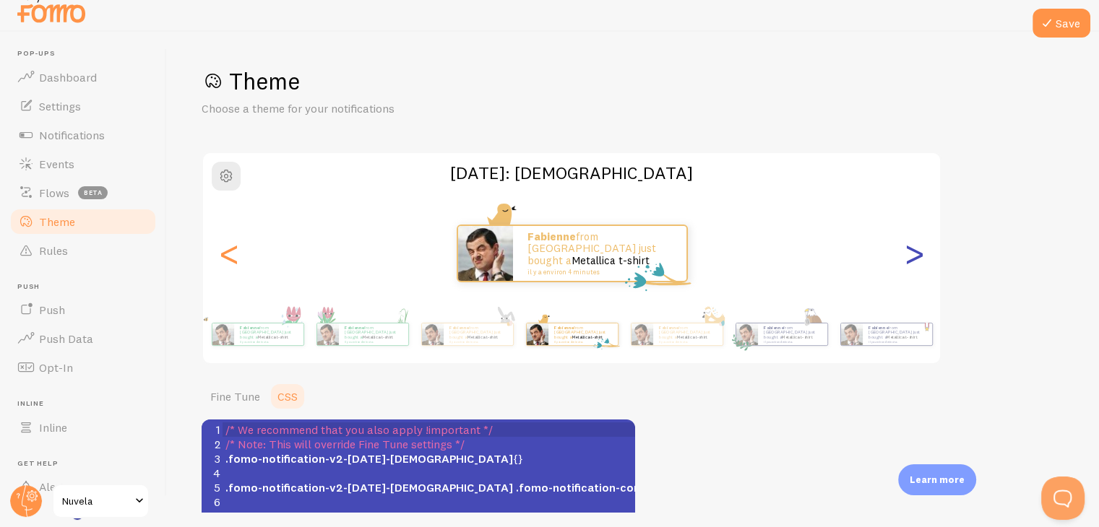
click at [919, 256] on div ">" at bounding box center [913, 254] width 17 height 104
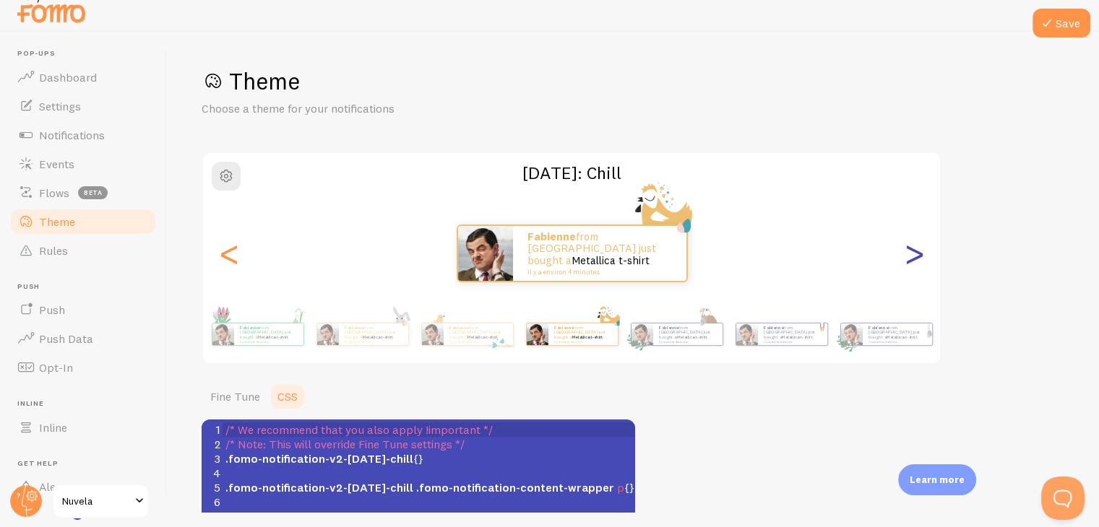
click at [919, 256] on div ">" at bounding box center [913, 254] width 17 height 104
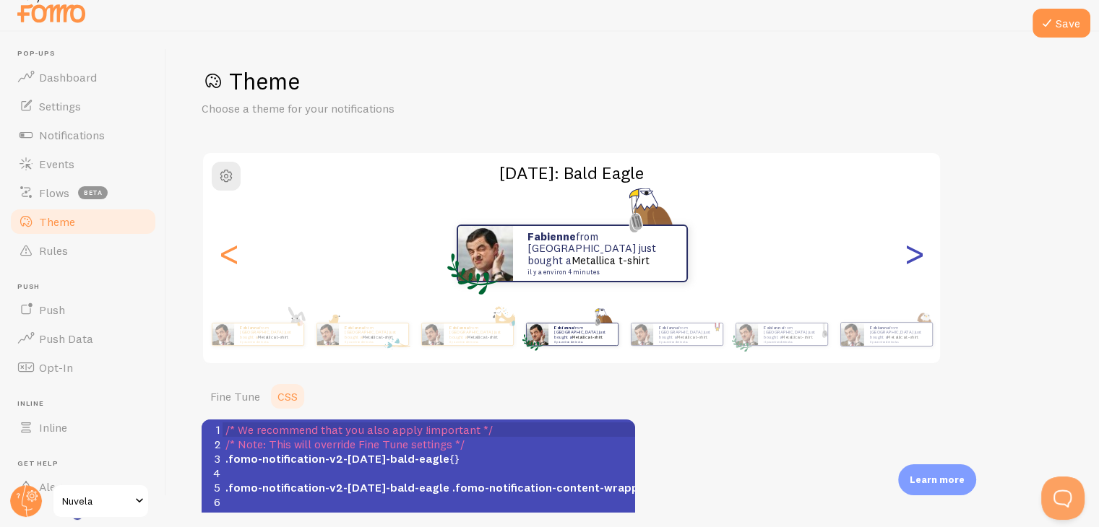
click at [919, 256] on div ">" at bounding box center [913, 254] width 17 height 104
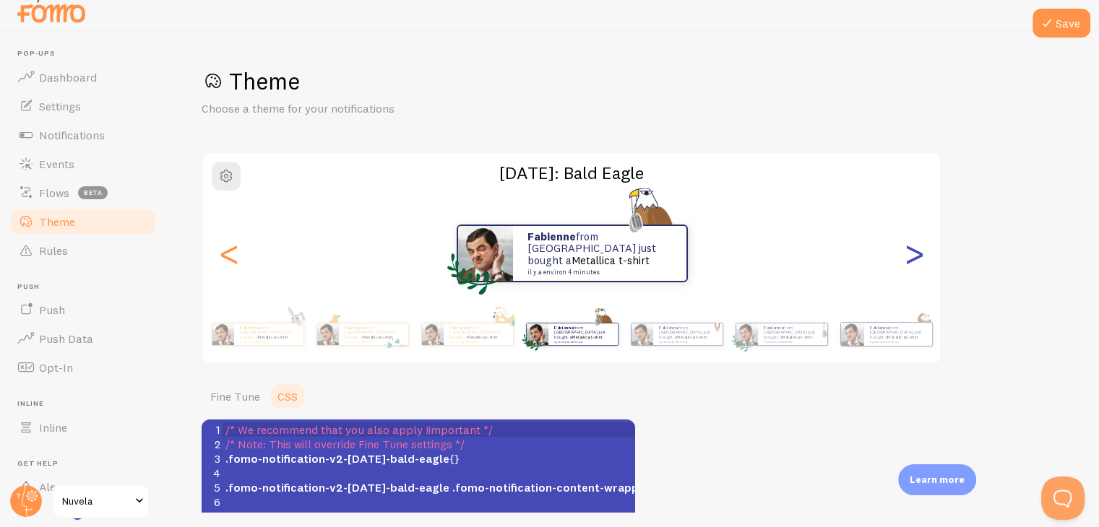
click at [919, 256] on div ">" at bounding box center [913, 254] width 17 height 104
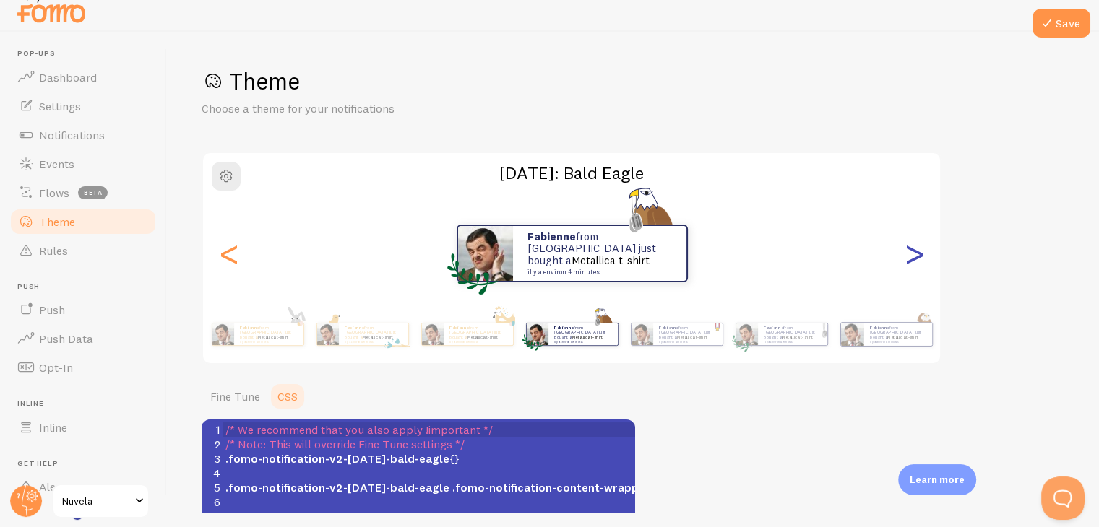
click at [919, 256] on div ">" at bounding box center [913, 254] width 17 height 104
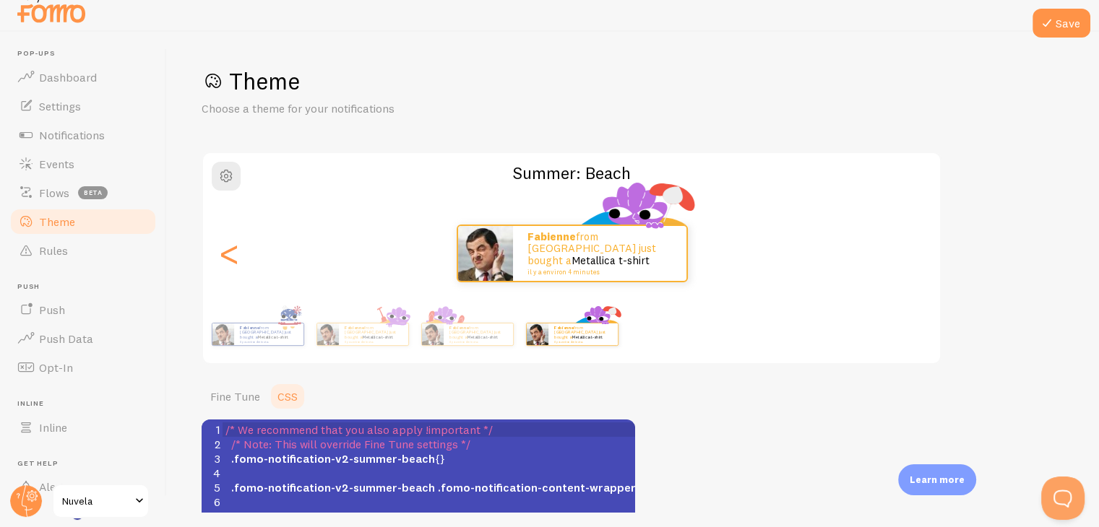
click at [919, 256] on div ">" at bounding box center [913, 254] width 17 height 104
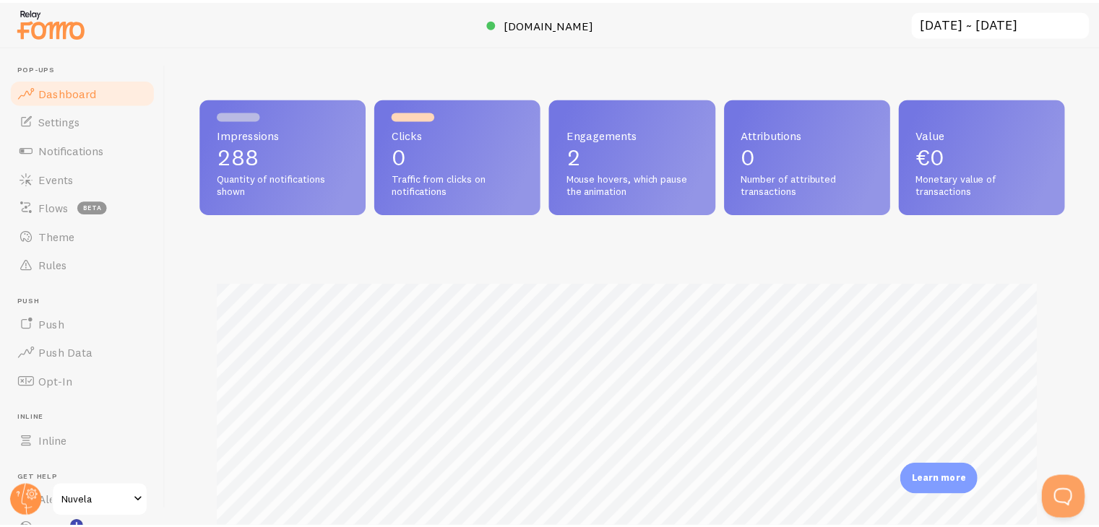
scroll to position [379, 851]
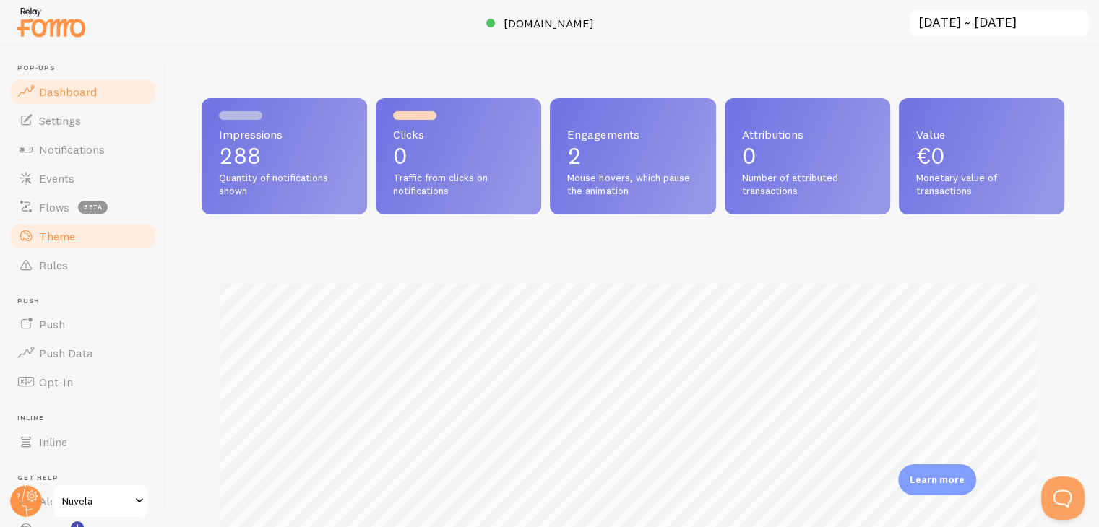
click at [78, 242] on link "Theme" at bounding box center [83, 236] width 149 height 29
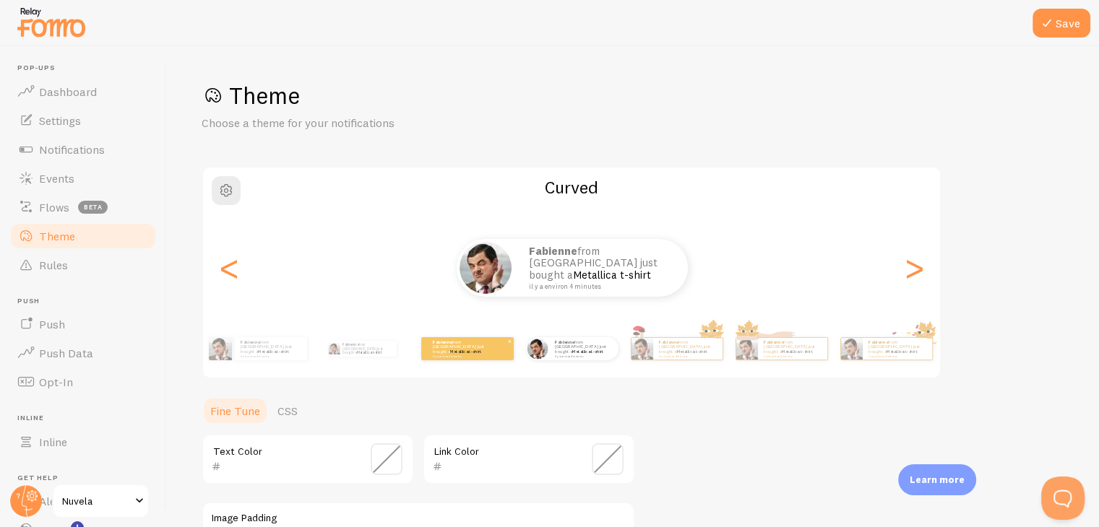
click at [439, 355] on small "il y a environ 4 minutes" at bounding box center [461, 356] width 56 height 3
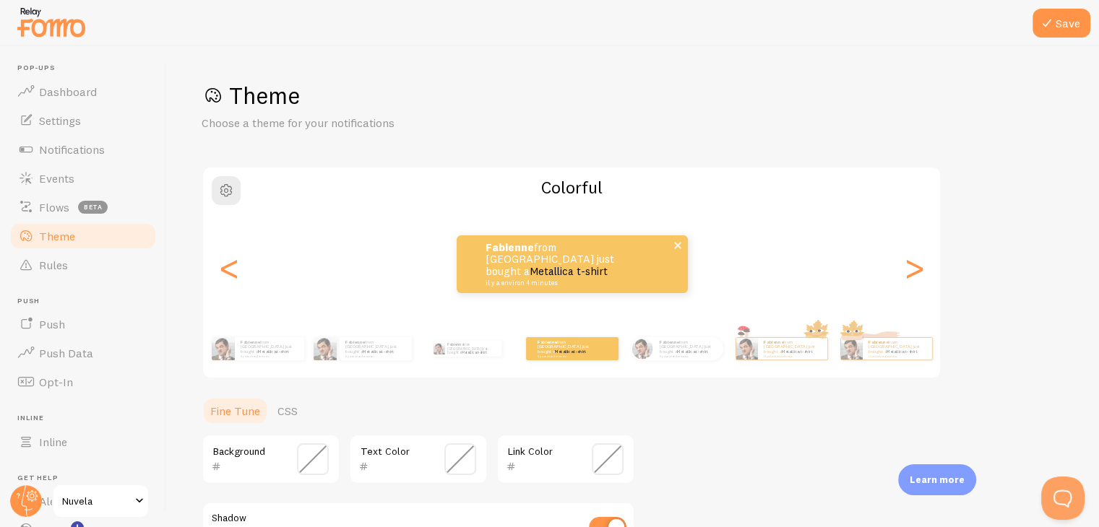
click at [462, 290] on div "Fabienne from France just bought a Metallica t-shirt il y a environ 4 minutes" at bounding box center [572, 265] width 231 height 58
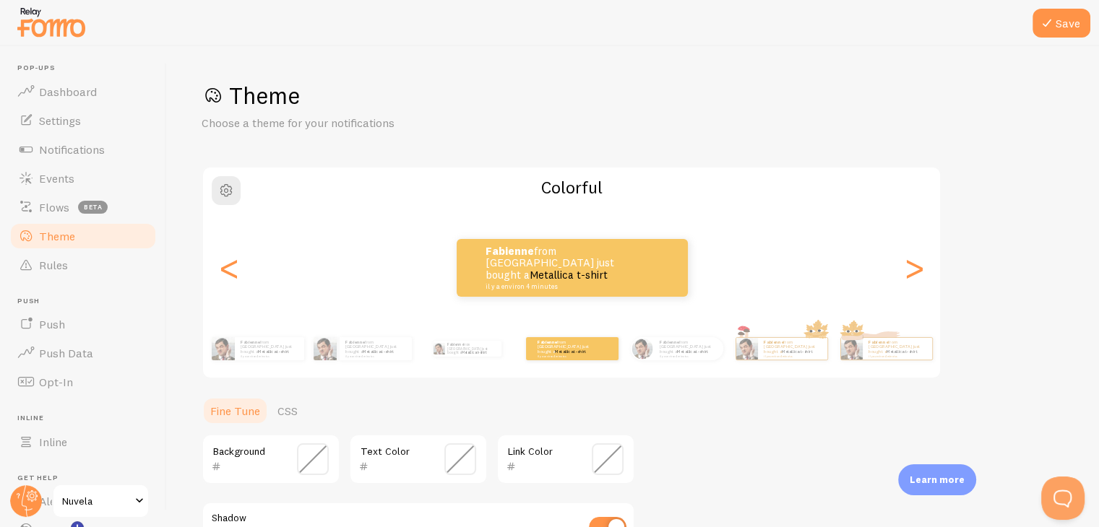
click at [319, 456] on span at bounding box center [313, 460] width 32 height 32
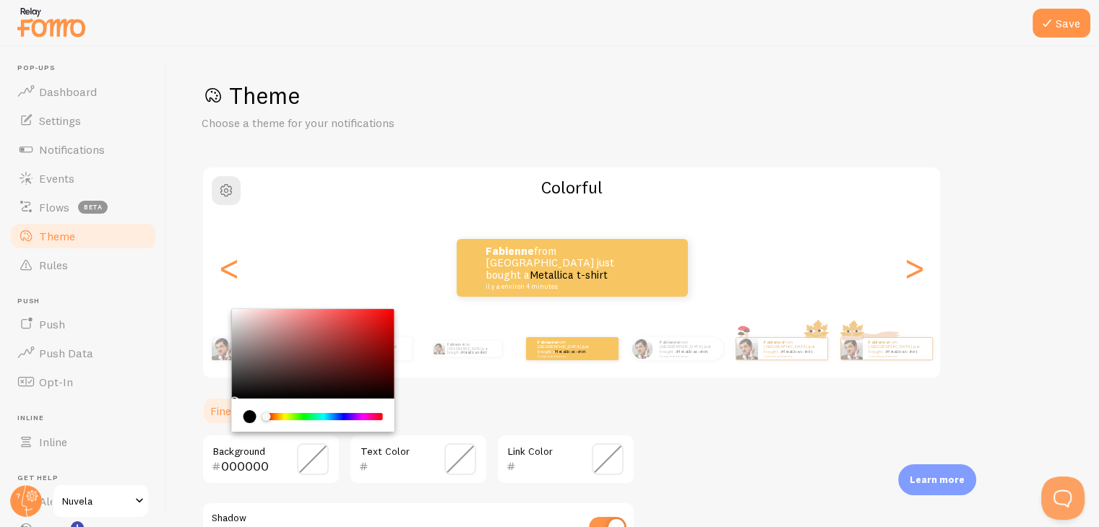
click at [286, 414] on div "Chrome color picker" at bounding box center [324, 416] width 115 height 7
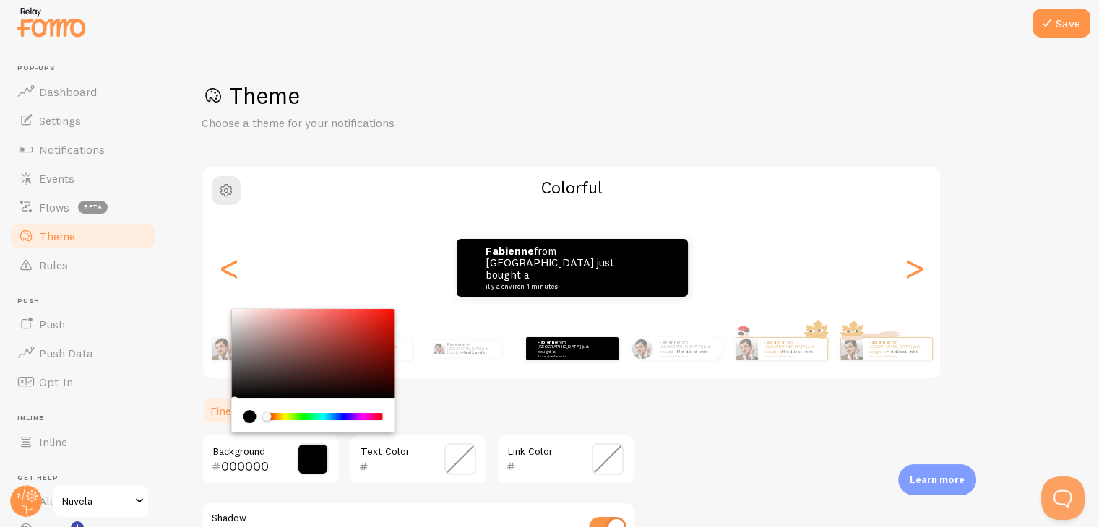
drag, startPoint x: 280, startPoint y: 417, endPoint x: 256, endPoint y: 412, distance: 25.1
click at [256, 412] on div "Chrome color picker" at bounding box center [312, 416] width 139 height 13
click at [241, 321] on div "Chrome color picker" at bounding box center [313, 354] width 163 height 90
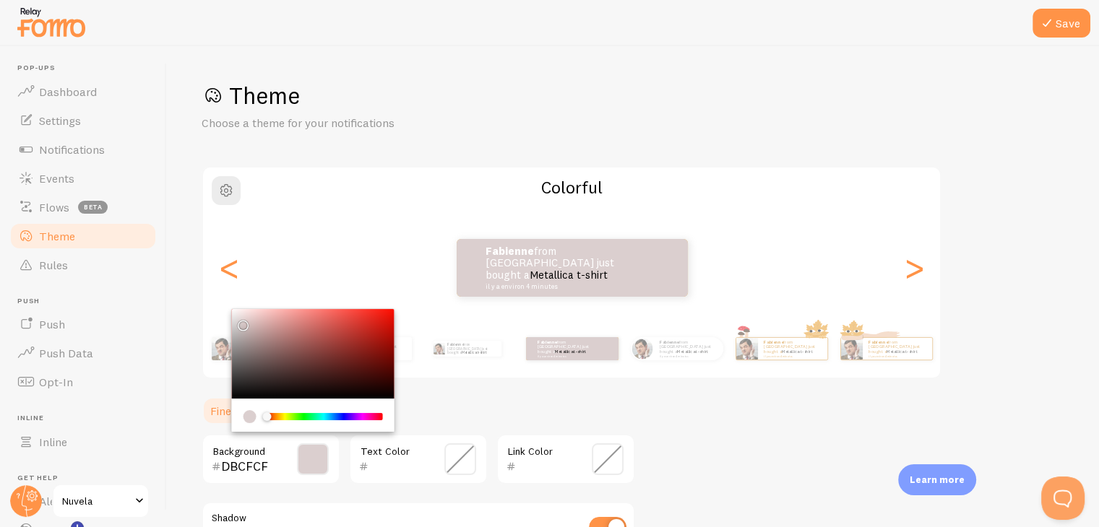
click at [236, 316] on div "Chrome color picker" at bounding box center [313, 354] width 163 height 90
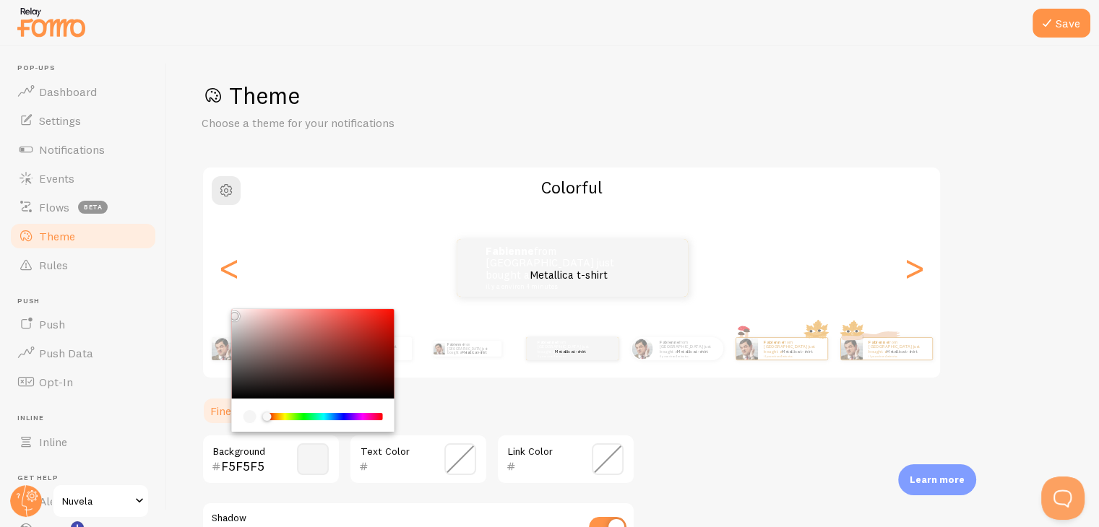
click at [231, 312] on div "Chrome color picker" at bounding box center [234, 316] width 9 height 9
click at [292, 413] on div "Chrome color picker" at bounding box center [324, 416] width 115 height 7
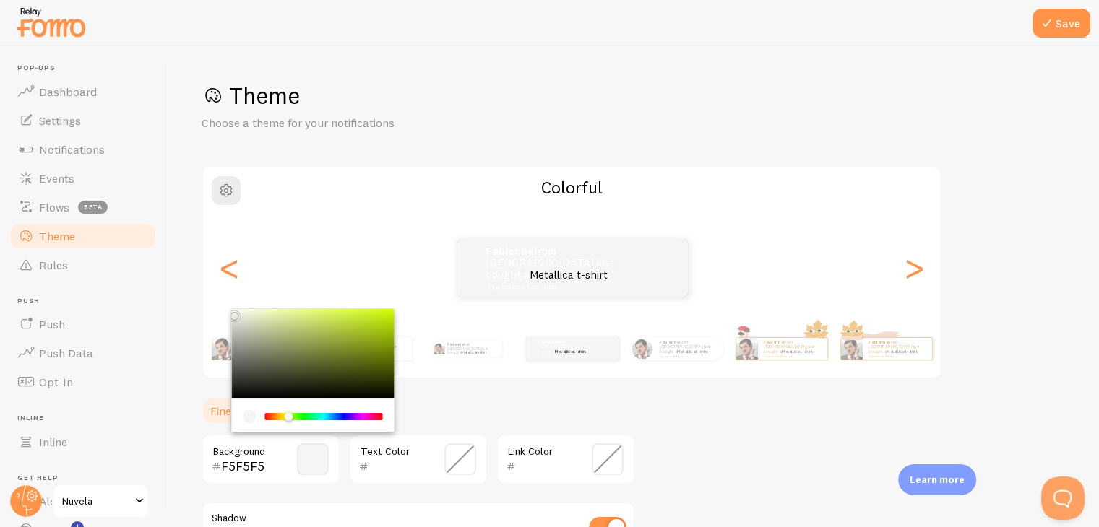
click at [290, 417] on div "Chrome color picker" at bounding box center [289, 416] width 9 height 9
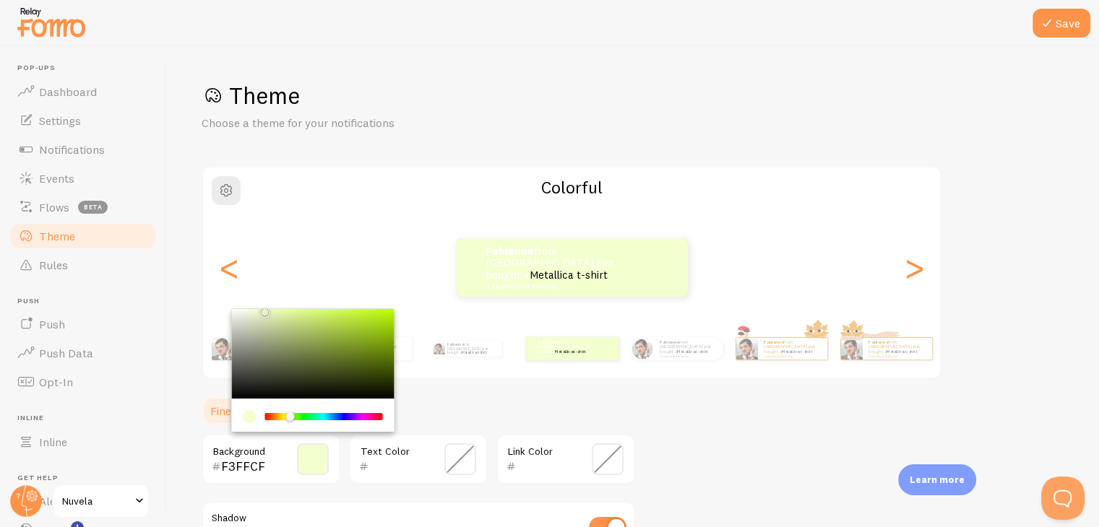
drag, startPoint x: 237, startPoint y: 316, endPoint x: 256, endPoint y: 309, distance: 20.6
click at [261, 309] on div "Chrome color picker" at bounding box center [265, 312] width 9 height 9
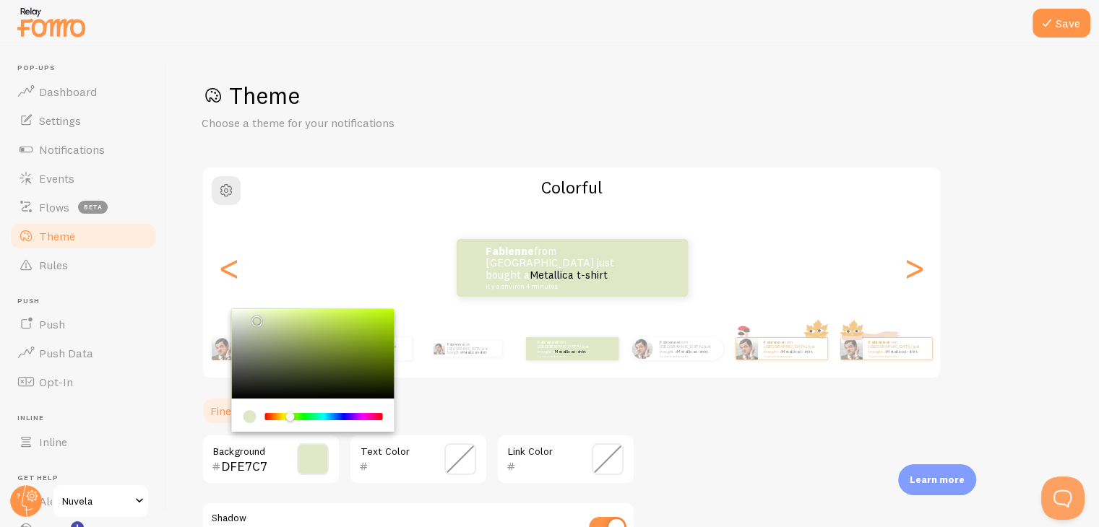
drag, startPoint x: 256, startPoint y: 309, endPoint x: 254, endPoint y: 317, distance: 8.2
click at [254, 317] on div "Chrome color picker" at bounding box center [257, 321] width 9 height 9
click at [239, 465] on input "DFE7C7" at bounding box center [250, 466] width 59 height 17
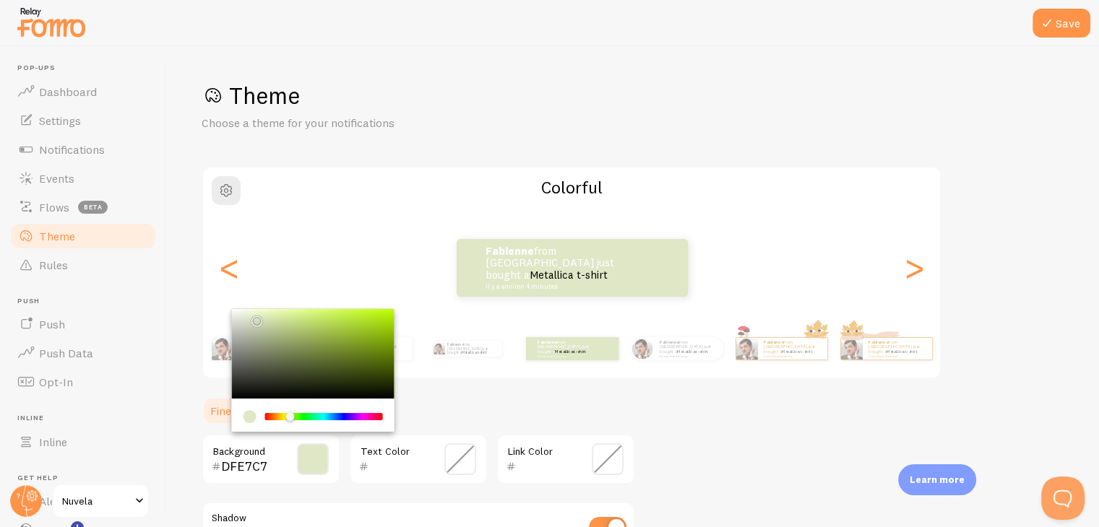
paste input "B5D5A3"
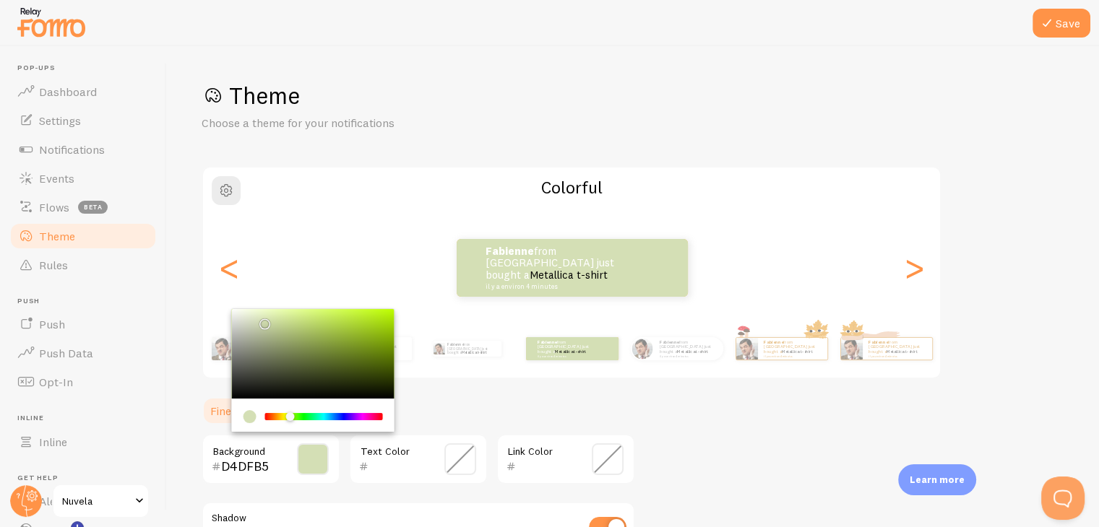
type input "D0DBB0"
drag, startPoint x: 254, startPoint y: 318, endPoint x: 264, endPoint y: 321, distance: 10.1
click at [264, 321] on div "Chrome color picker" at bounding box center [266, 325] width 9 height 9
click at [727, 437] on div "Theme Choose a theme for your notifications Colorful Fabienne from France just …" at bounding box center [633, 390] width 863 height 618
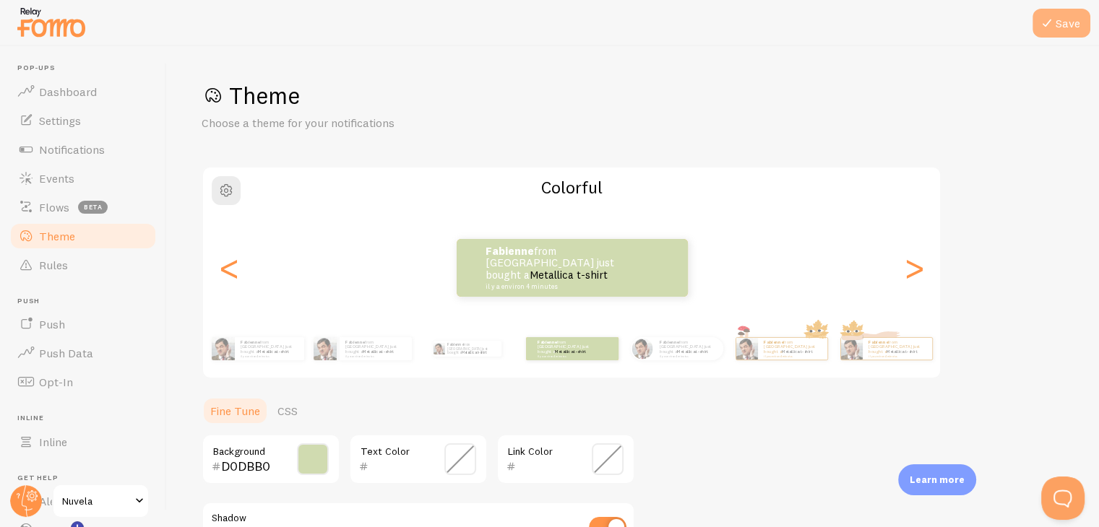
click at [1058, 22] on button "Save" at bounding box center [1061, 23] width 58 height 29
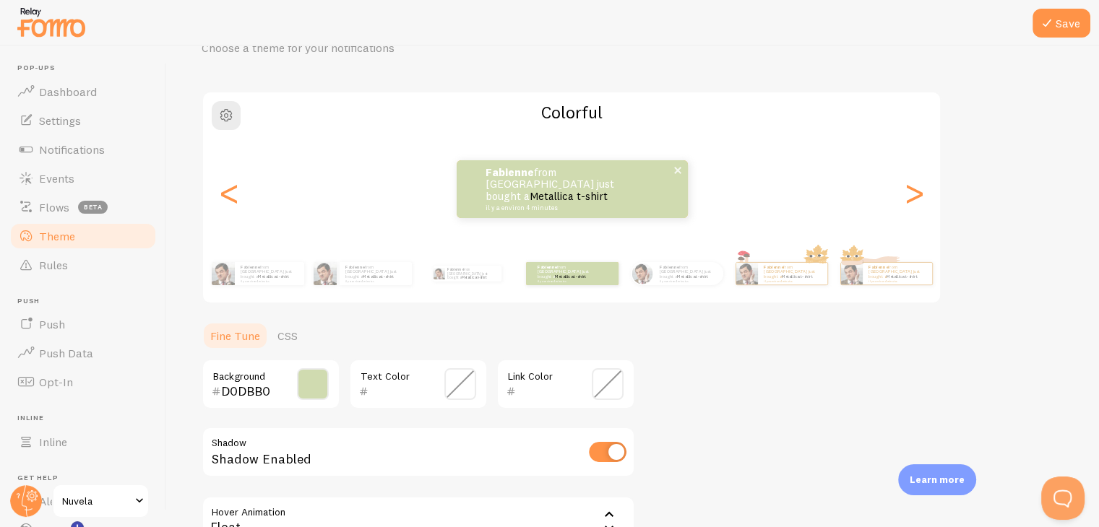
scroll to position [72, 0]
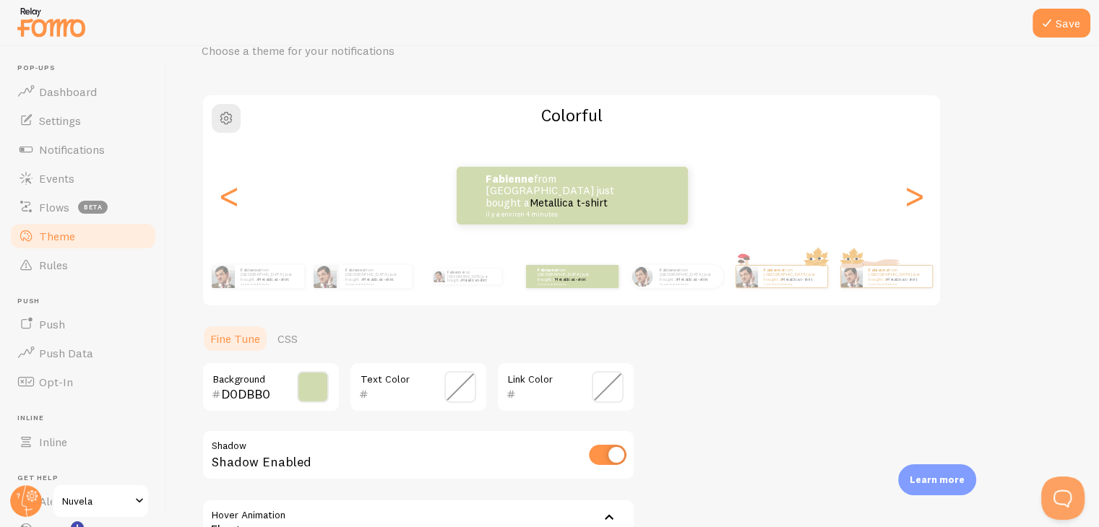
click at [604, 391] on span at bounding box center [608, 387] width 32 height 32
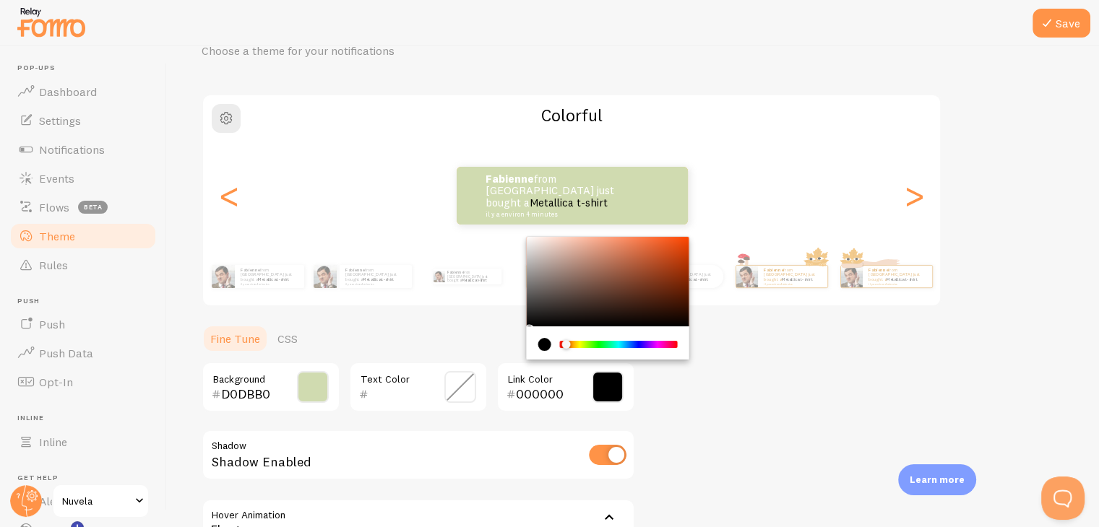
drag, startPoint x: 562, startPoint y: 342, endPoint x: 553, endPoint y: 353, distance: 13.9
click at [553, 353] on div "Chrome color picker" at bounding box center [608, 343] width 163 height 33
click at [804, 370] on div "Theme Choose a theme for your notifications Colorful Fabienne from France just …" at bounding box center [633, 318] width 863 height 618
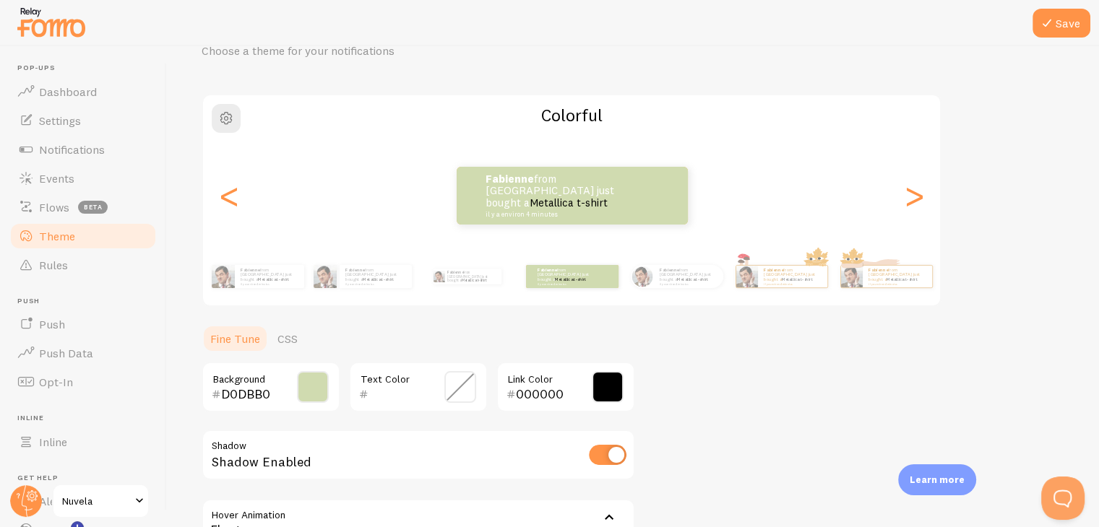
click at [610, 389] on span at bounding box center [608, 387] width 32 height 32
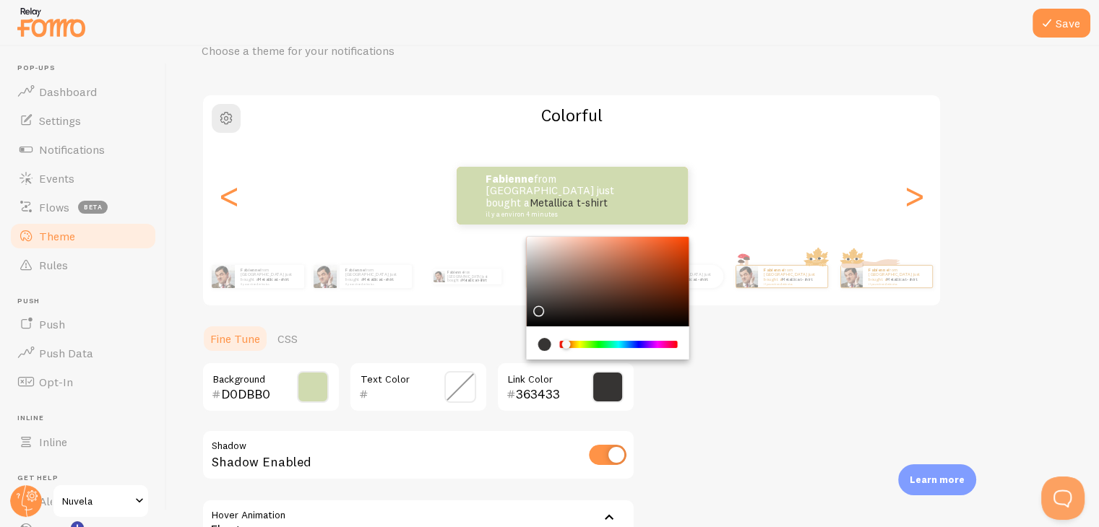
type input "343231"
drag, startPoint x: 527, startPoint y: 321, endPoint x: 536, endPoint y: 308, distance: 16.6
click at [536, 308] on div "Chrome color picker" at bounding box center [608, 282] width 163 height 90
click at [737, 344] on div "Theme Choose a theme for your notifications Colorful Fabienne from France just …" at bounding box center [633, 318] width 863 height 618
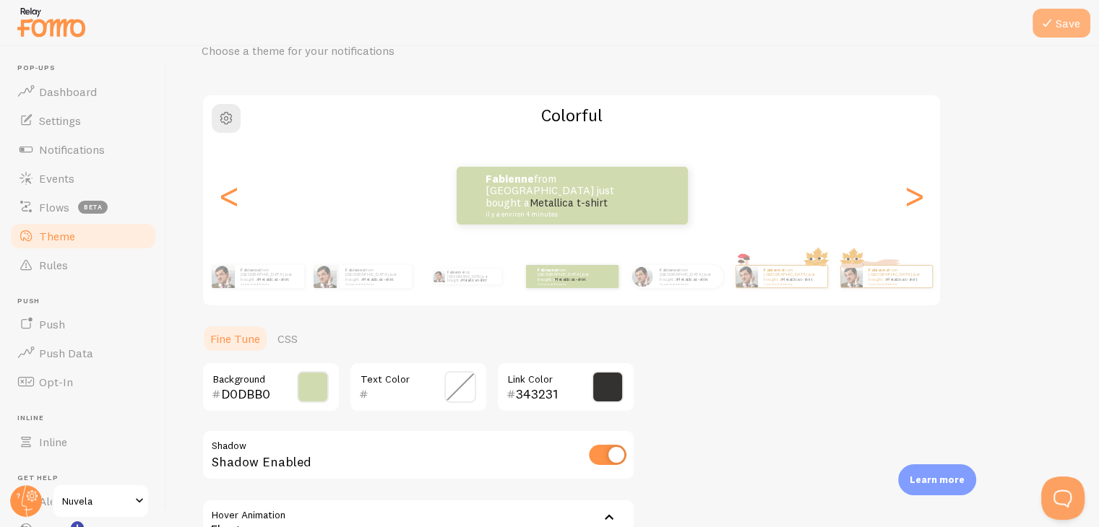
click at [1072, 17] on button "Save" at bounding box center [1061, 23] width 58 height 29
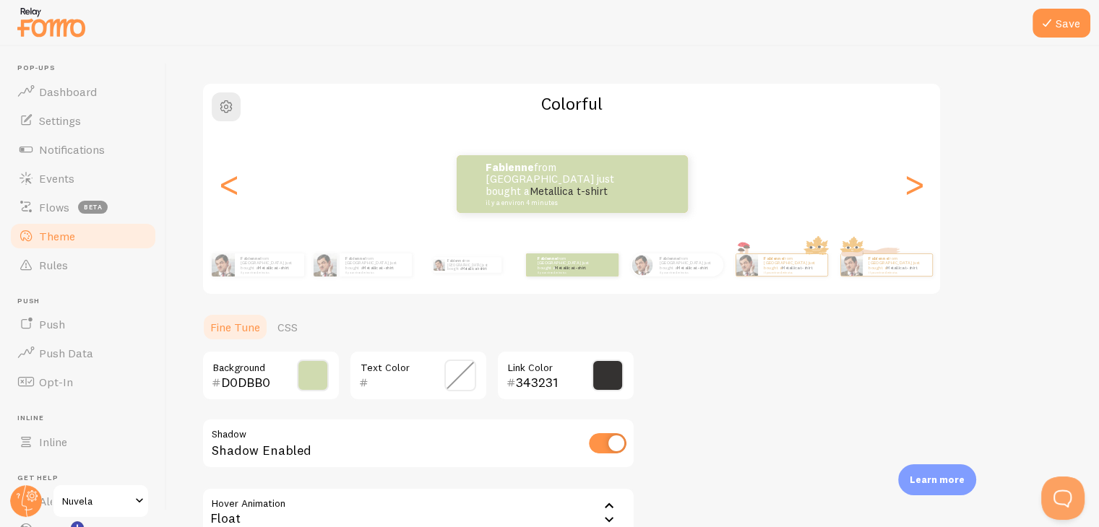
scroll to position [230, 0]
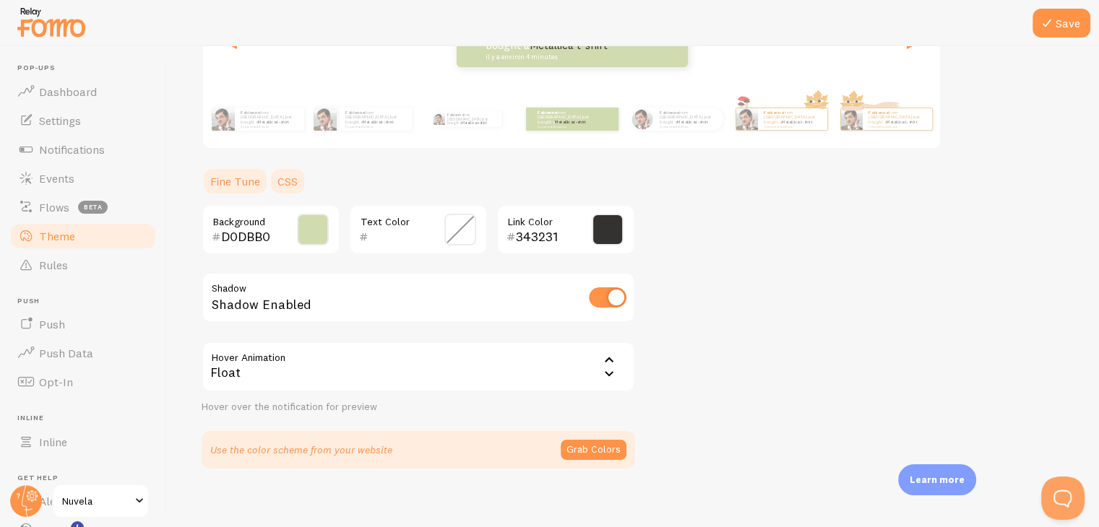
click at [296, 180] on link "CSS" at bounding box center [288, 181] width 38 height 29
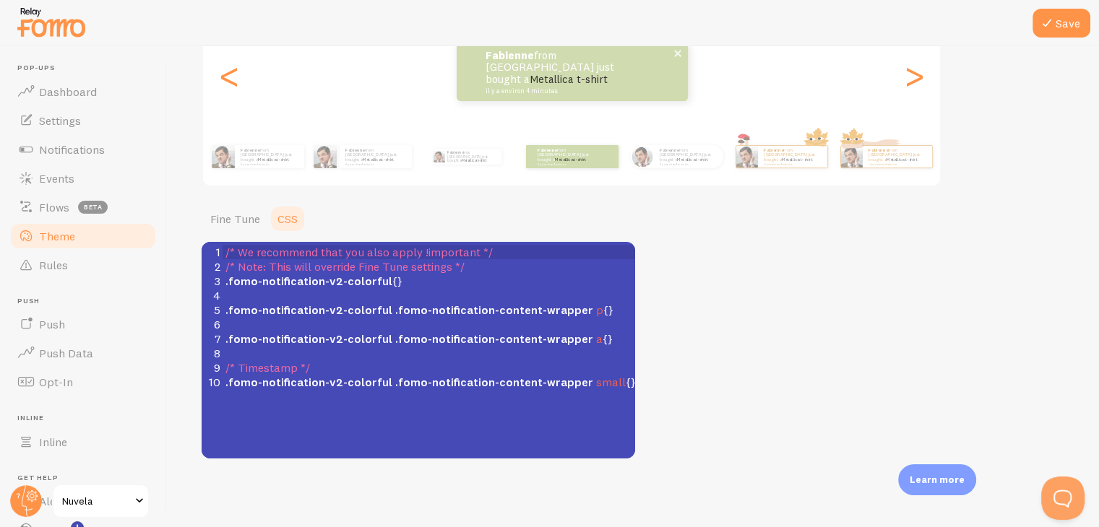
click at [488, 76] on p "Fabienne from France just bought a Metallica t-shirt il y a environ 4 minutes" at bounding box center [557, 72] width 144 height 45
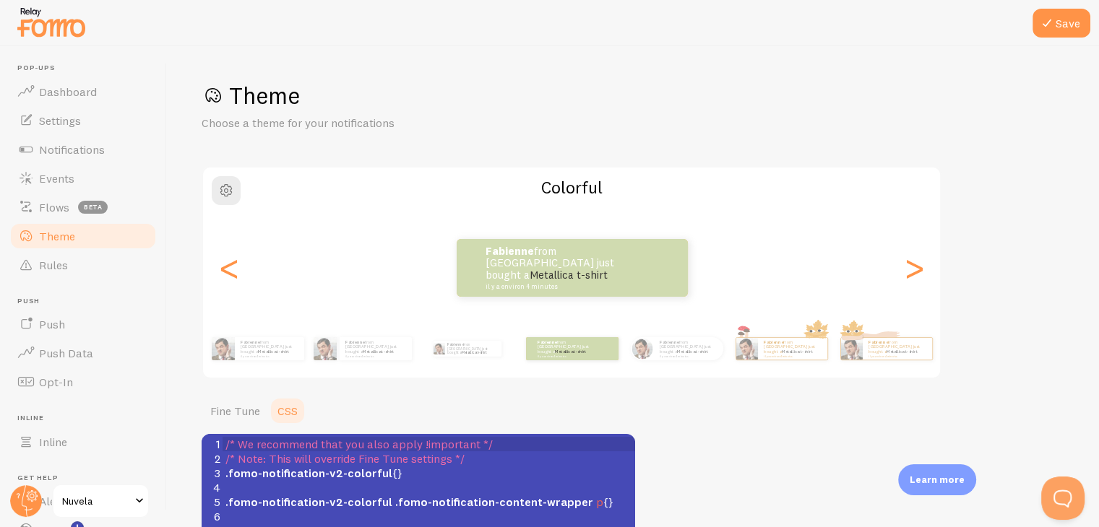
scroll to position [2, 0]
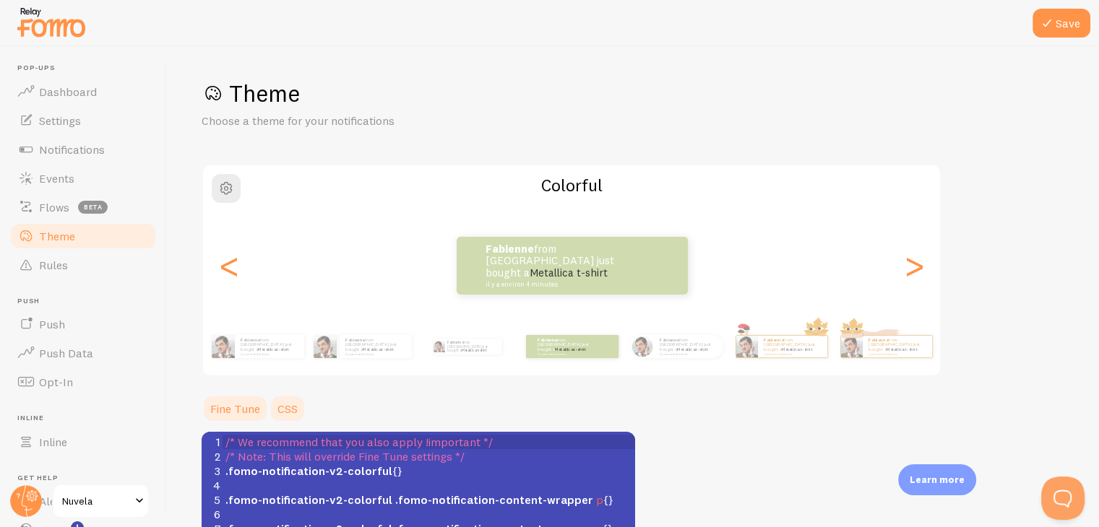
click at [236, 405] on link "Fine Tune" at bounding box center [235, 408] width 67 height 29
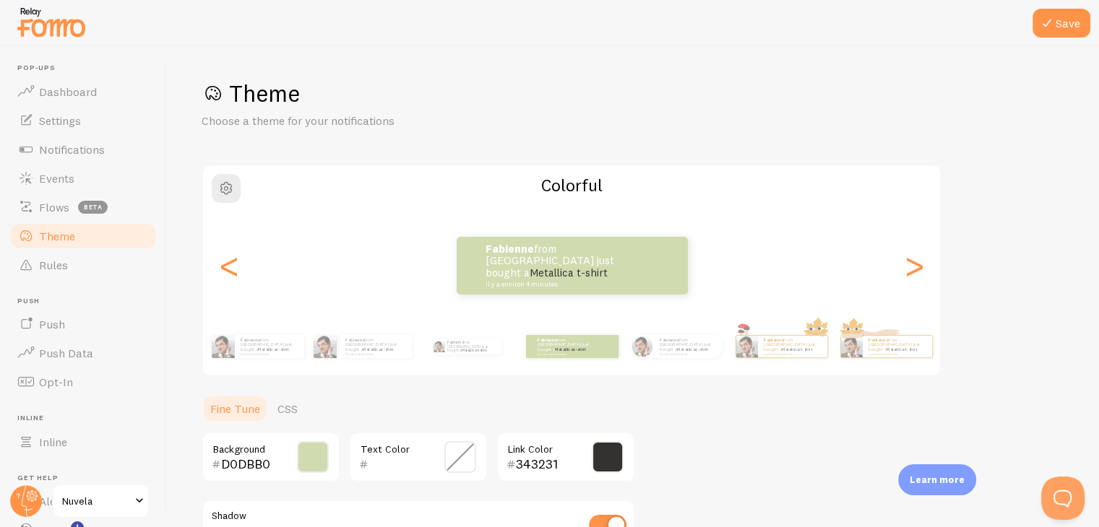
click at [300, 446] on span at bounding box center [313, 457] width 32 height 32
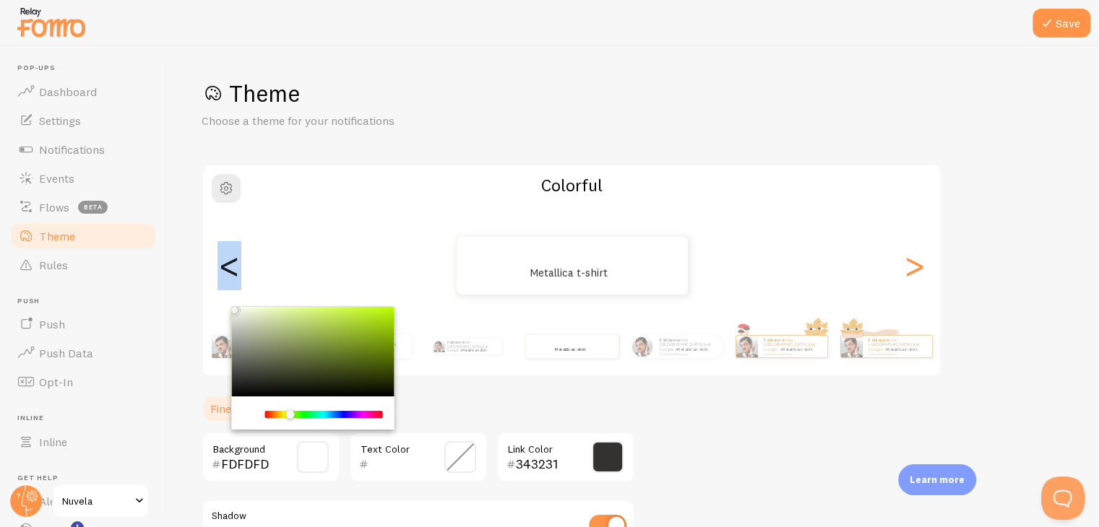
type input "FFFFFF"
drag, startPoint x: 261, startPoint y: 321, endPoint x: 222, endPoint y: 299, distance: 44.4
click at [222, 299] on div "Theme Choose a theme for your notifications Colorful Fabienne from France just …" at bounding box center [633, 388] width 863 height 618
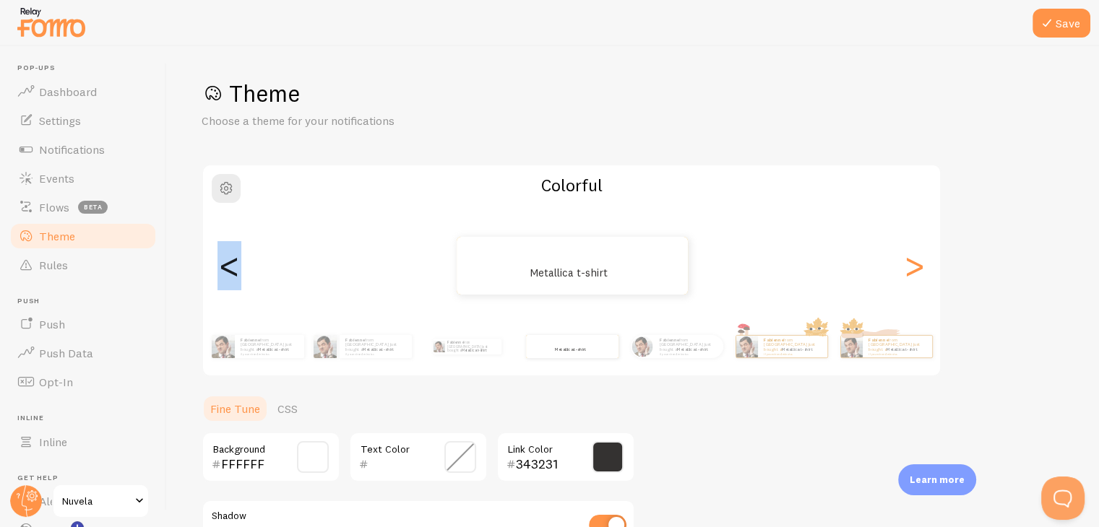
click at [462, 455] on span at bounding box center [460, 457] width 32 height 32
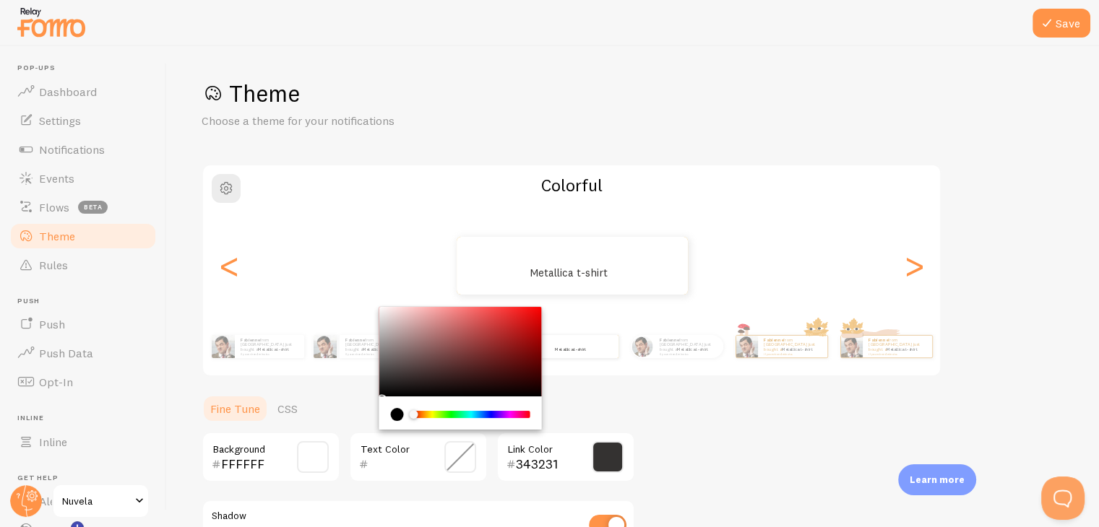
click at [402, 417] on div "current color is #000000" at bounding box center [397, 414] width 13 height 13
click at [396, 413] on div "current color is #000000" at bounding box center [397, 414] width 13 height 13
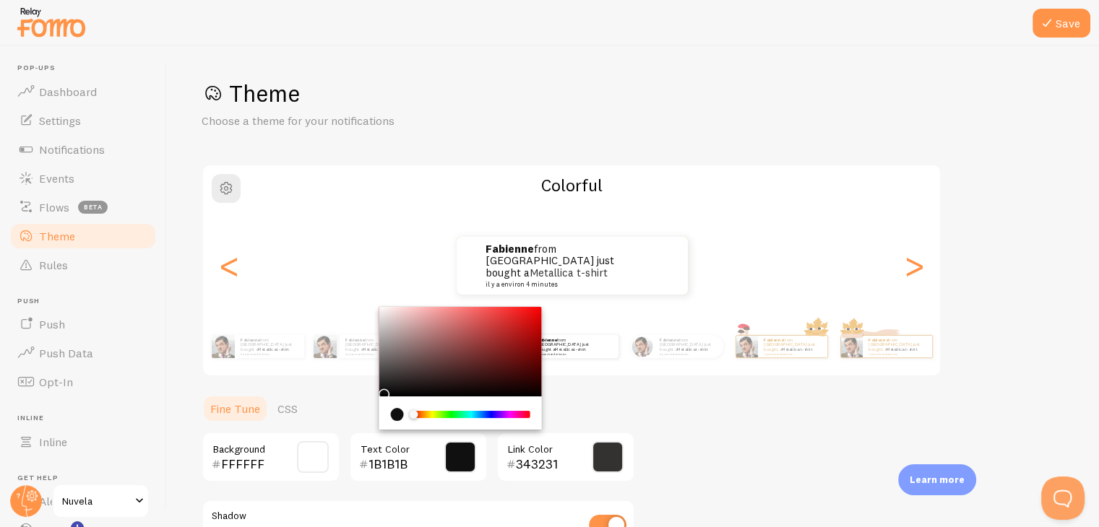
type input "111010"
click at [381, 390] on div "Chrome color picker" at bounding box center [460, 352] width 163 height 90
click at [1058, 25] on button "Save" at bounding box center [1061, 23] width 58 height 29
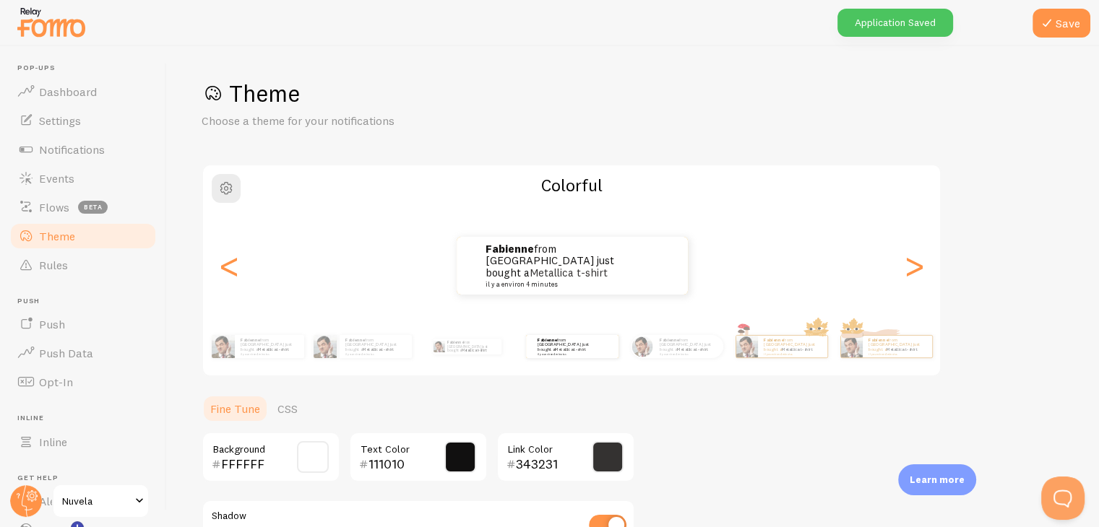
click at [299, 460] on span at bounding box center [313, 457] width 32 height 32
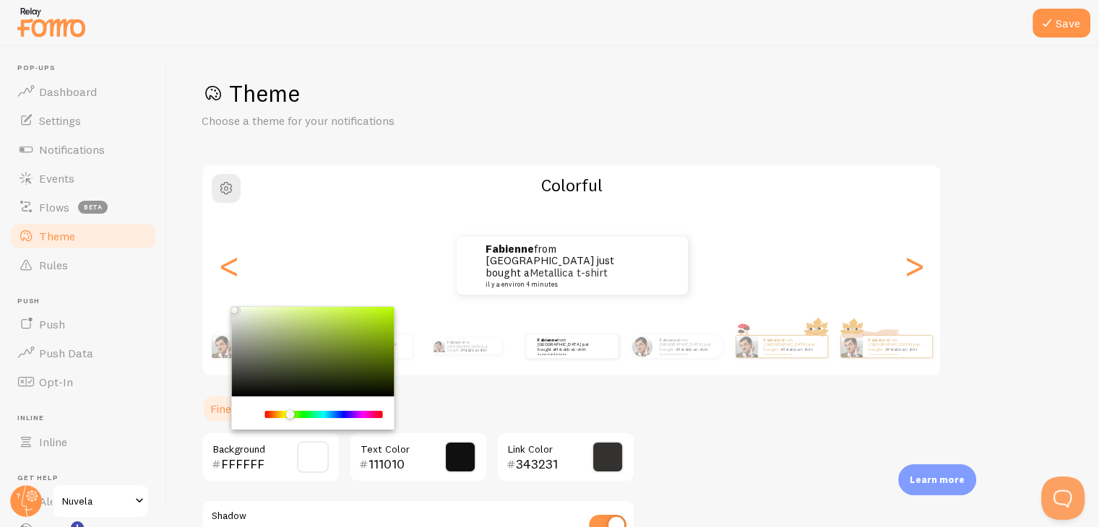
scroll to position [34, 0]
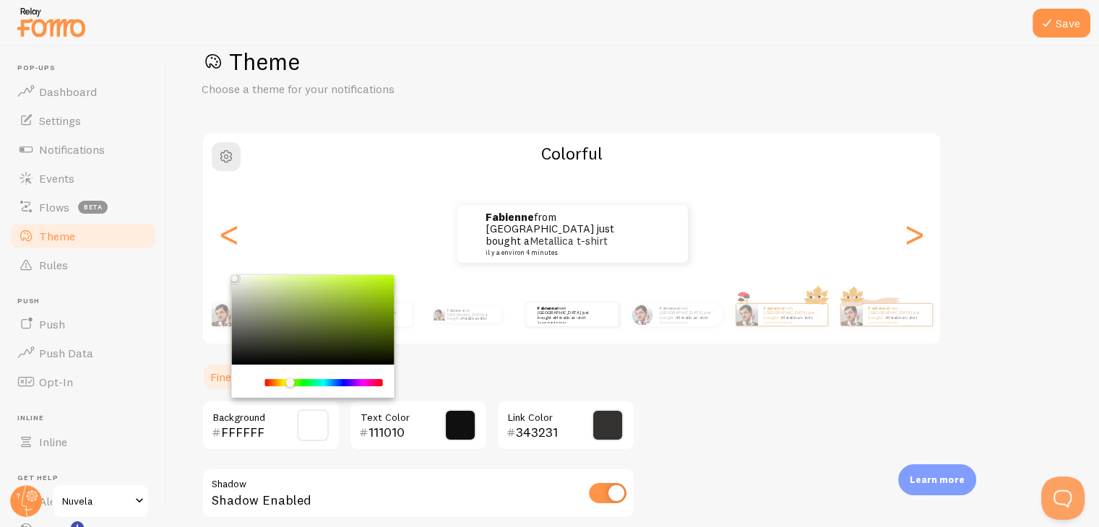
click at [500, 347] on div "Theme Choose a theme for your notifications Colorful Fabienne from France just …" at bounding box center [633, 356] width 863 height 618
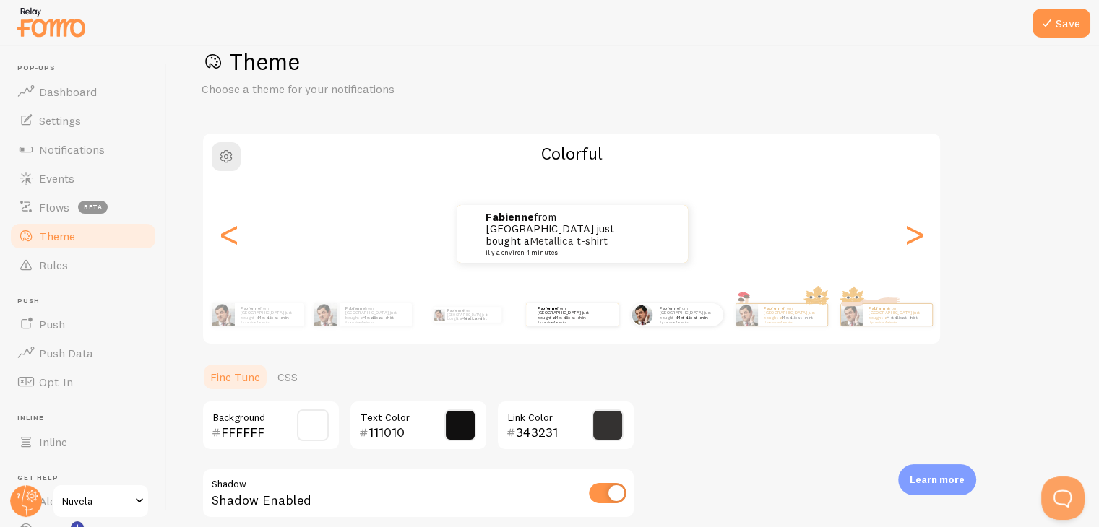
click at [647, 329] on div "Fabienne from France just bought a Metallica t-shirt il y a environ 4 minutes" at bounding box center [676, 315] width 93 height 40
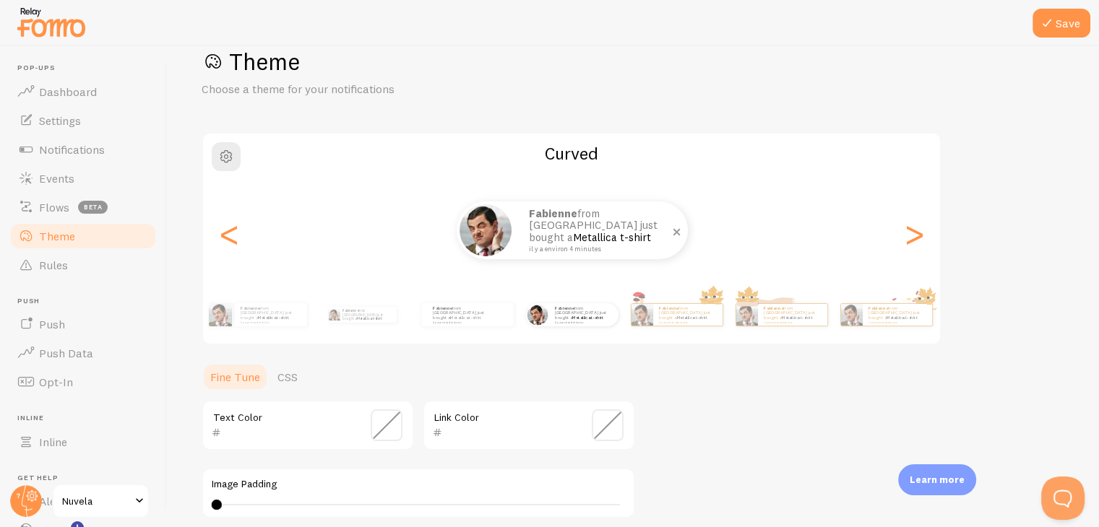
click at [490, 246] on img at bounding box center [485, 230] width 52 height 52
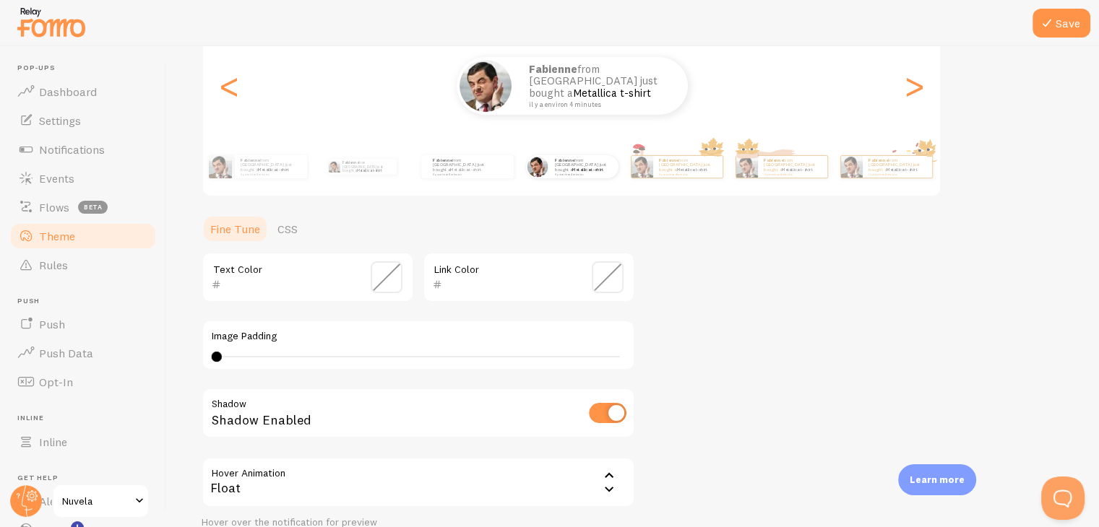
scroll to position [178, 0]
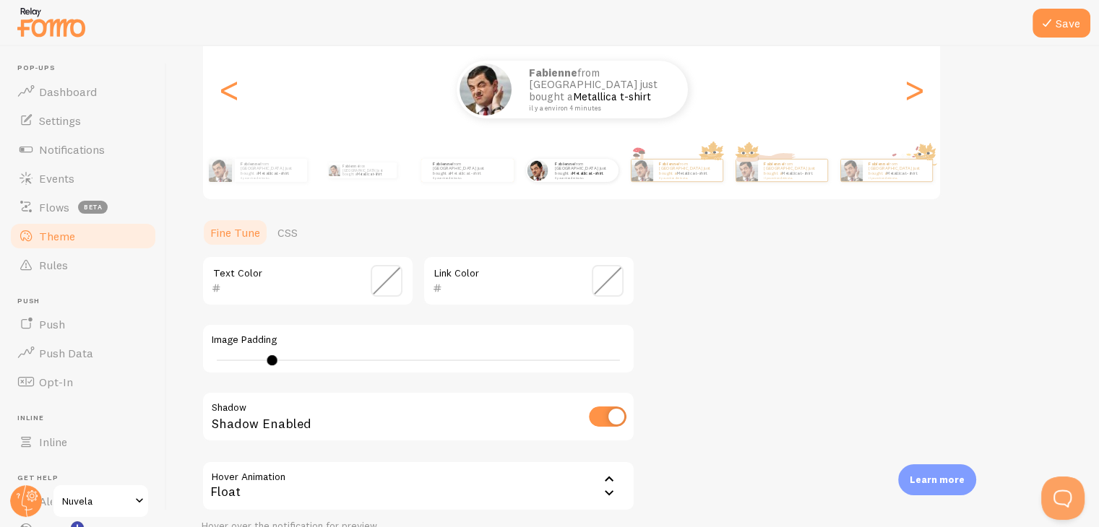
drag, startPoint x: 212, startPoint y: 356, endPoint x: 282, endPoint y: 371, distance: 71.7
click at [282, 371] on div "Image Padding 9" at bounding box center [418, 349] width 433 height 51
type input "22"
drag, startPoint x: 285, startPoint y: 362, endPoint x: 418, endPoint y: 384, distance: 134.7
click at [418, 384] on div "Text Color Link Color Image Padding 22 Shadow Shadow Enabled Hover Animation fl…" at bounding box center [418, 394] width 433 height 277
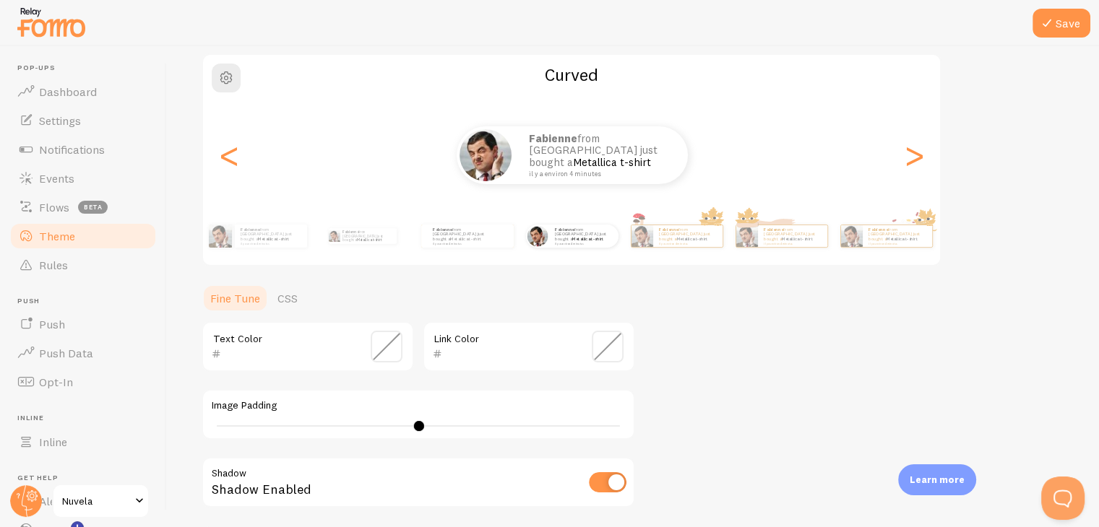
scroll to position [94, 0]
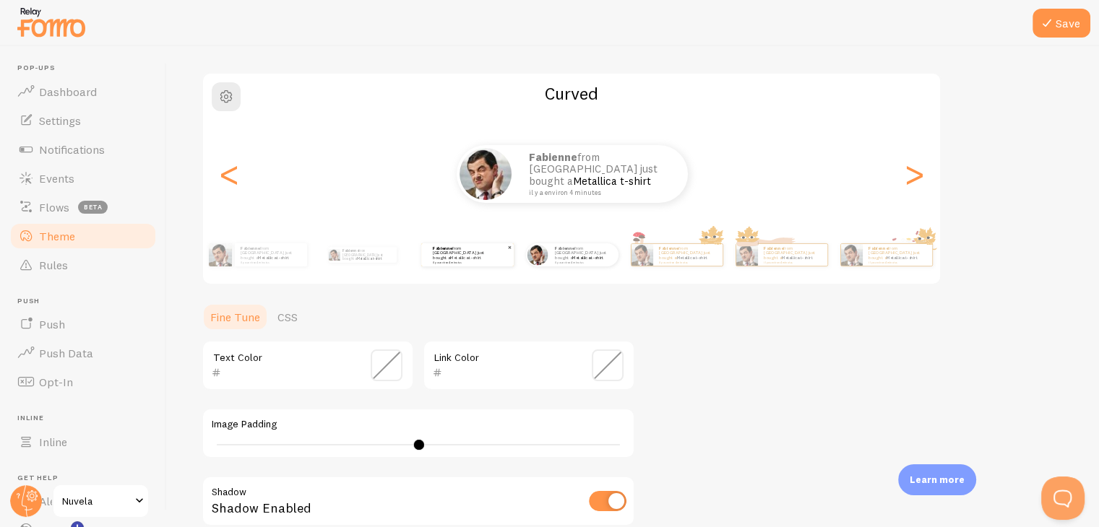
click at [434, 256] on p "Fabienne from France just bought a Metallica t-shirt il y a environ 4 minutes" at bounding box center [462, 255] width 58 height 18
type input "111010"
type input "343231"
